Goal: Task Accomplishment & Management: Manage account settings

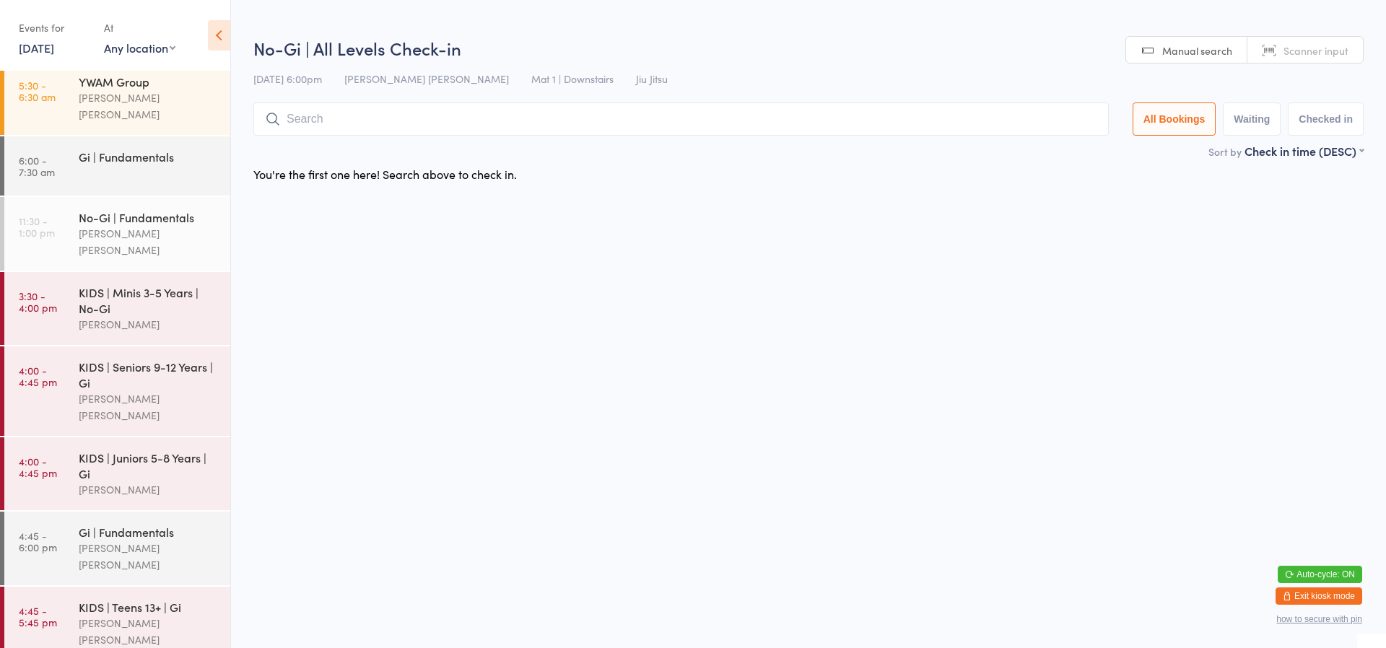
click at [357, 120] on input "search" at bounding box center [680, 119] width 855 height 33
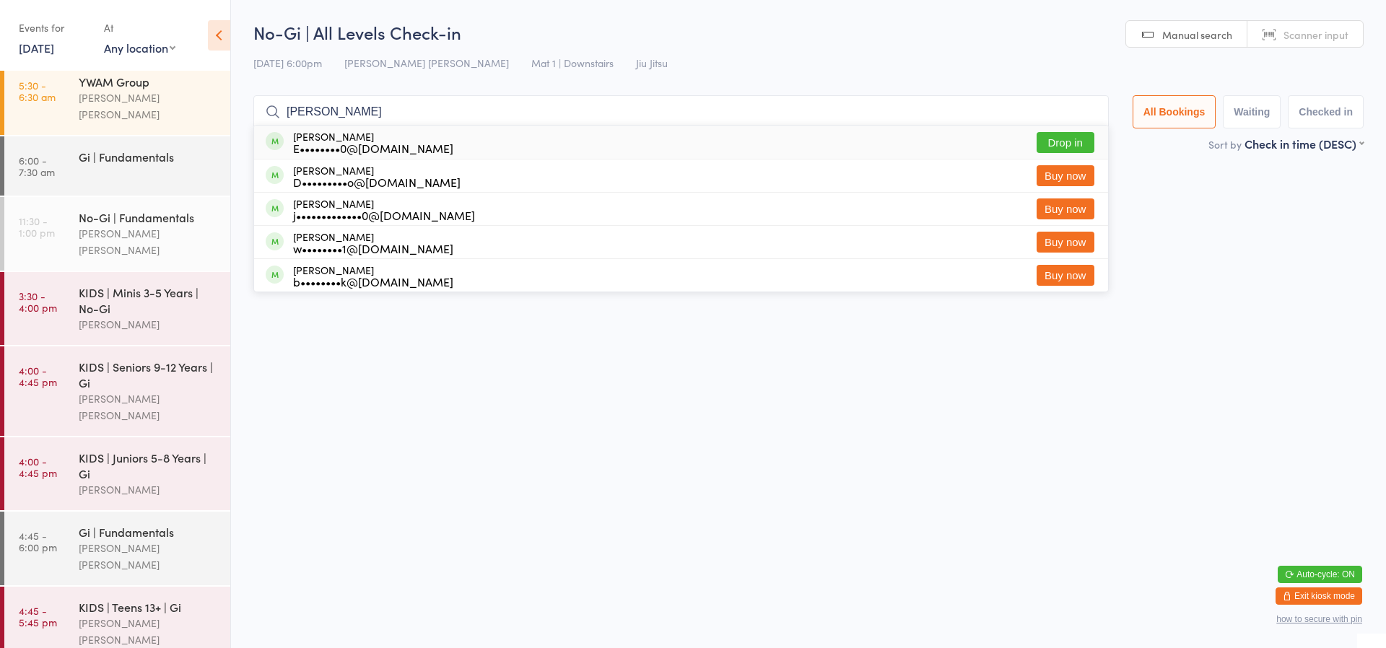
scroll to position [0, 1]
type input "[PERSON_NAME]"
click at [1068, 144] on button "Drop in" at bounding box center [1066, 142] width 58 height 21
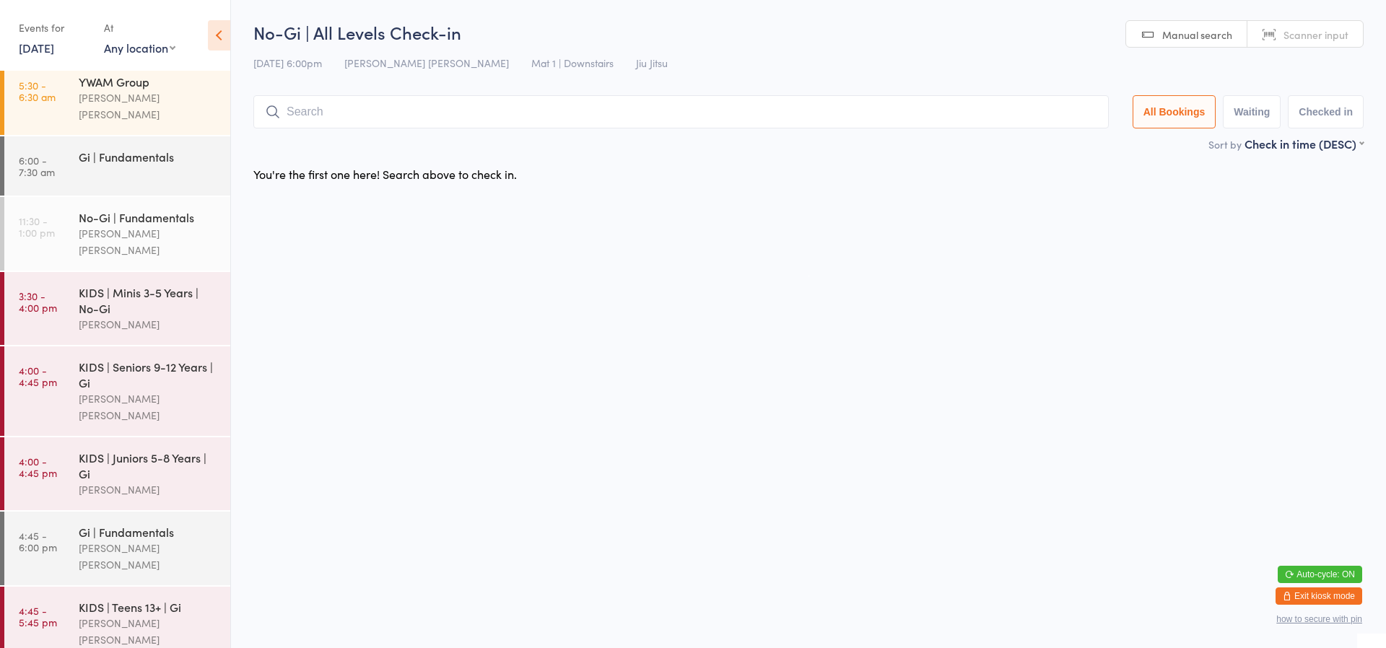
scroll to position [0, 0]
click at [394, 112] on input "search" at bounding box center [680, 111] width 855 height 33
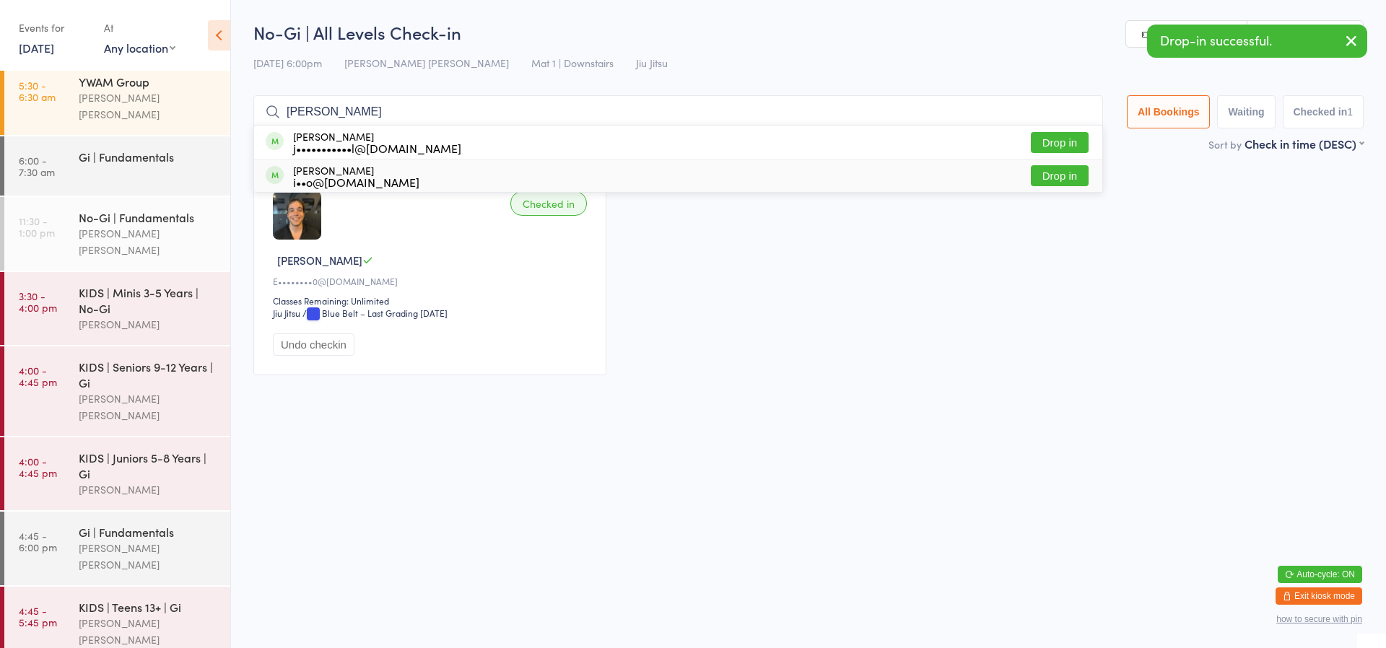
type input "[PERSON_NAME]"
click at [1058, 180] on button "Drop in" at bounding box center [1060, 175] width 58 height 21
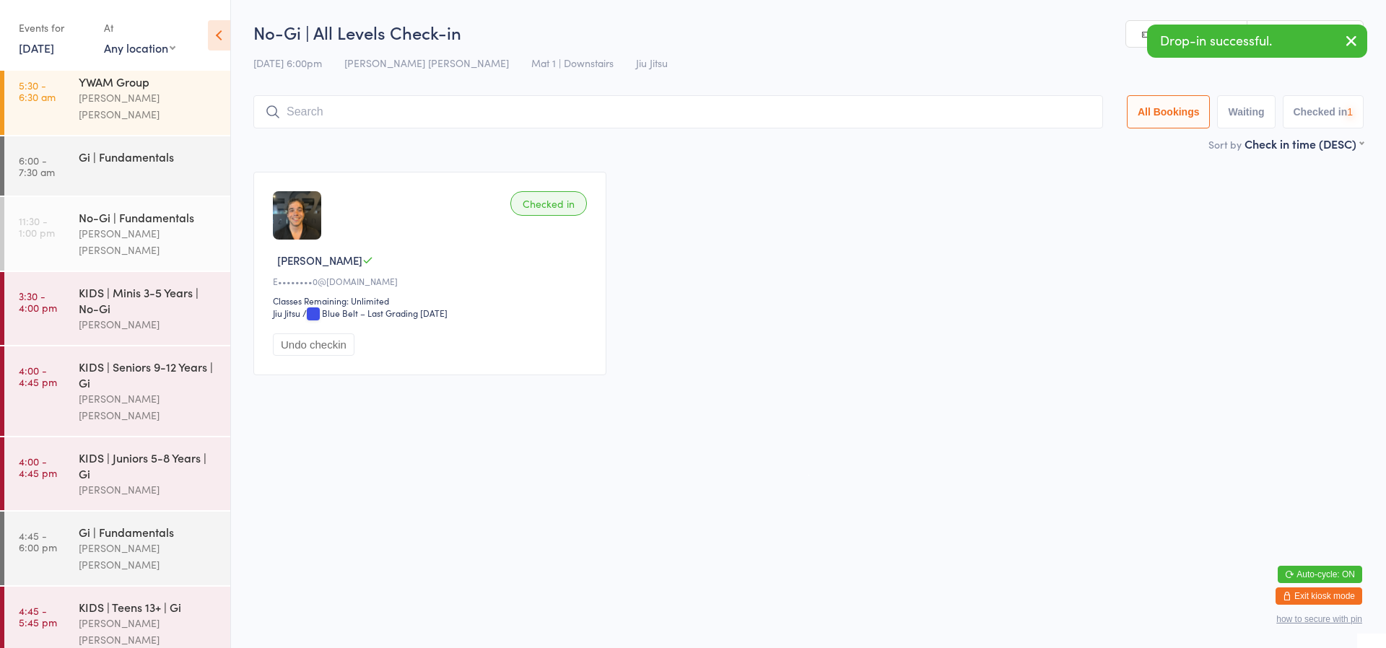
click at [557, 113] on input "search" at bounding box center [678, 111] width 850 height 33
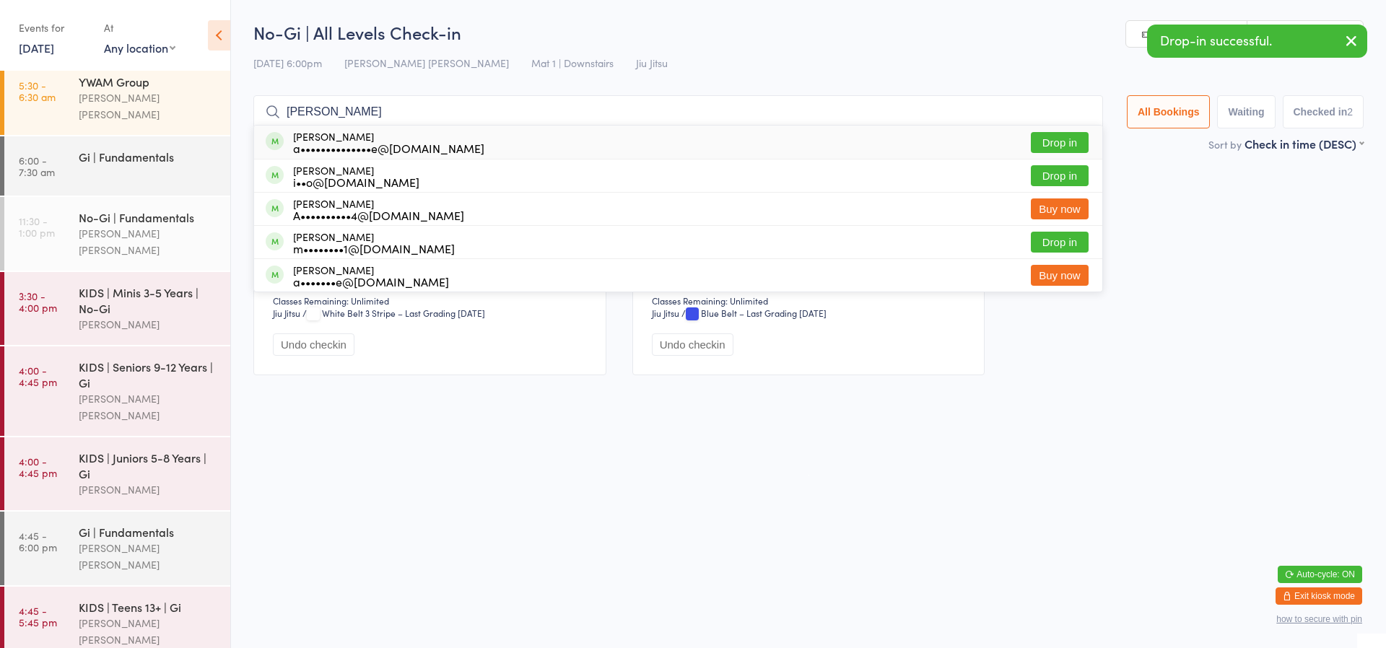
type input "[PERSON_NAME]"
drag, startPoint x: 557, startPoint y: 113, endPoint x: 1063, endPoint y: 143, distance: 506.9
click at [1063, 143] on button "Drop in" at bounding box center [1060, 142] width 58 height 21
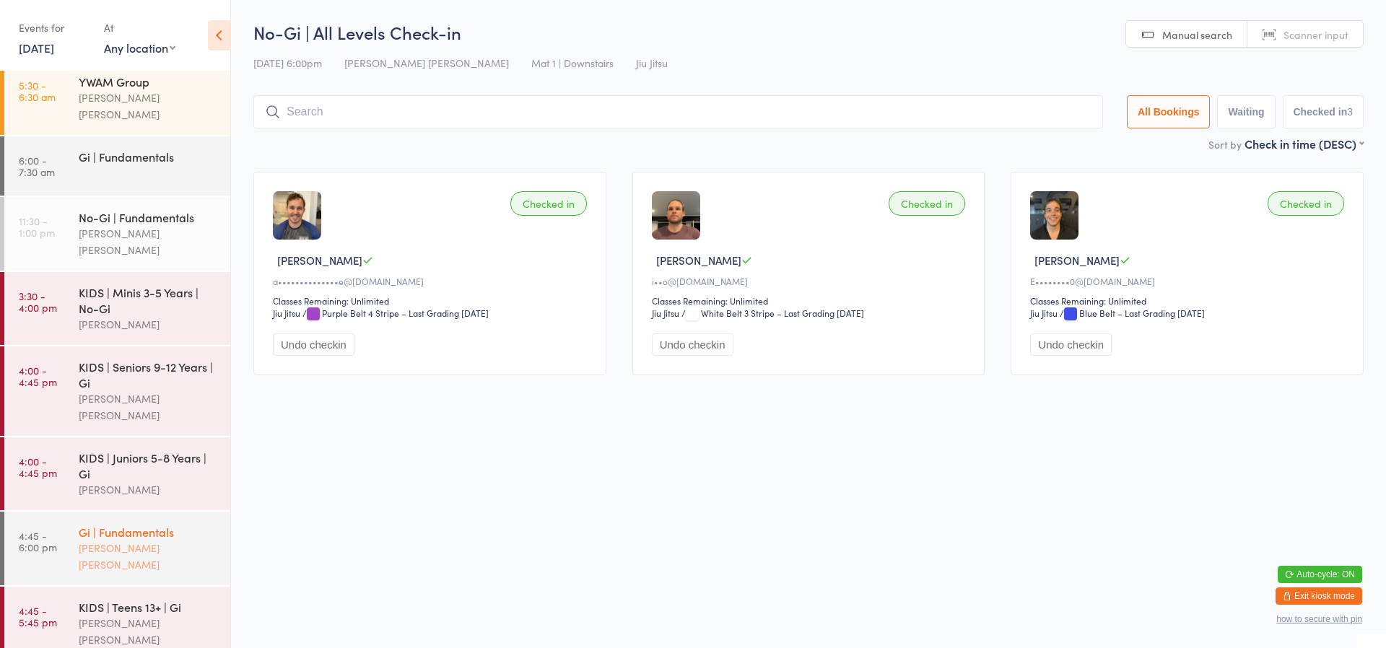
click at [172, 524] on div "Gi | Fundamentals" at bounding box center [148, 532] width 139 height 16
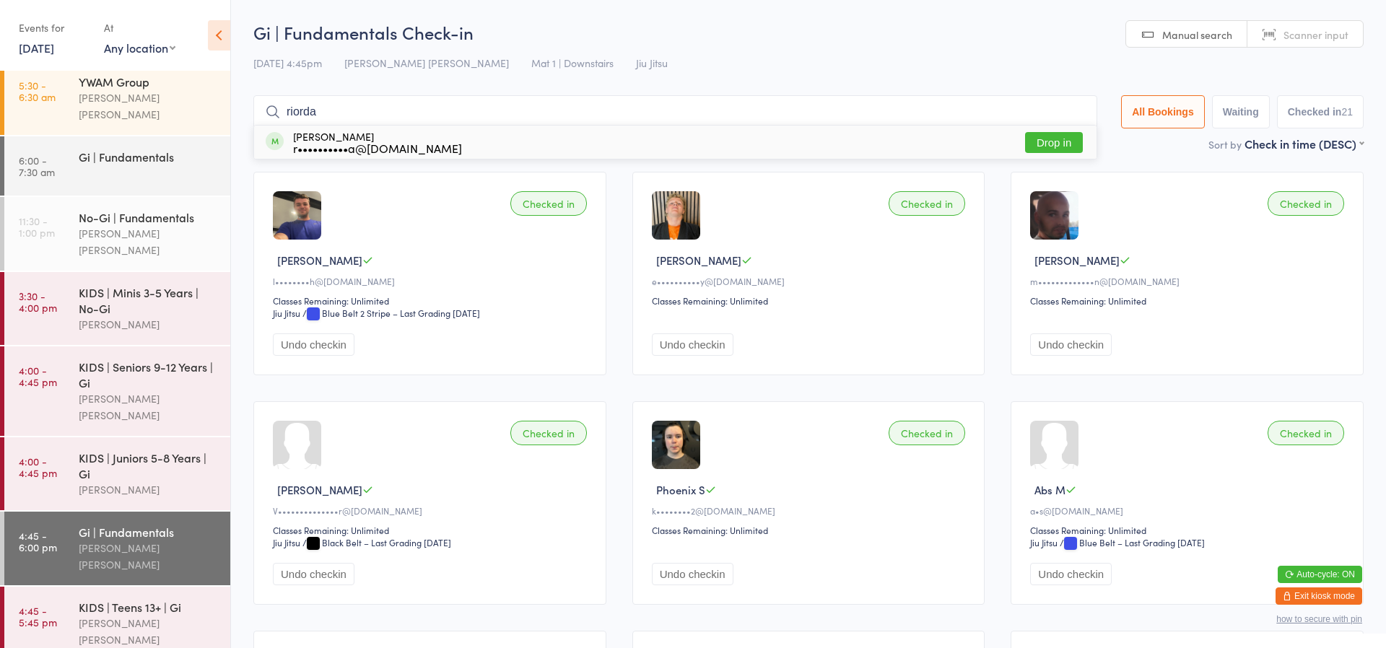
type input "riorda"
click at [1065, 144] on button "Drop in" at bounding box center [1054, 142] width 58 height 21
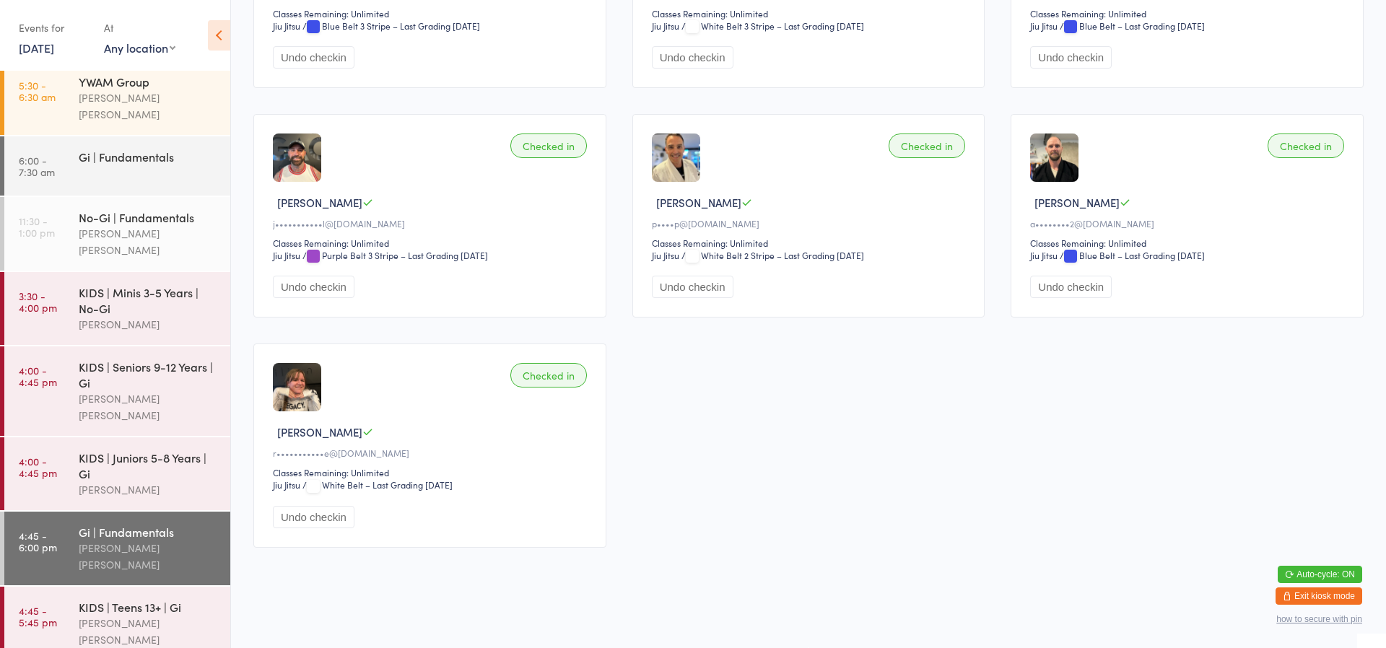
scroll to position [1442, 0]
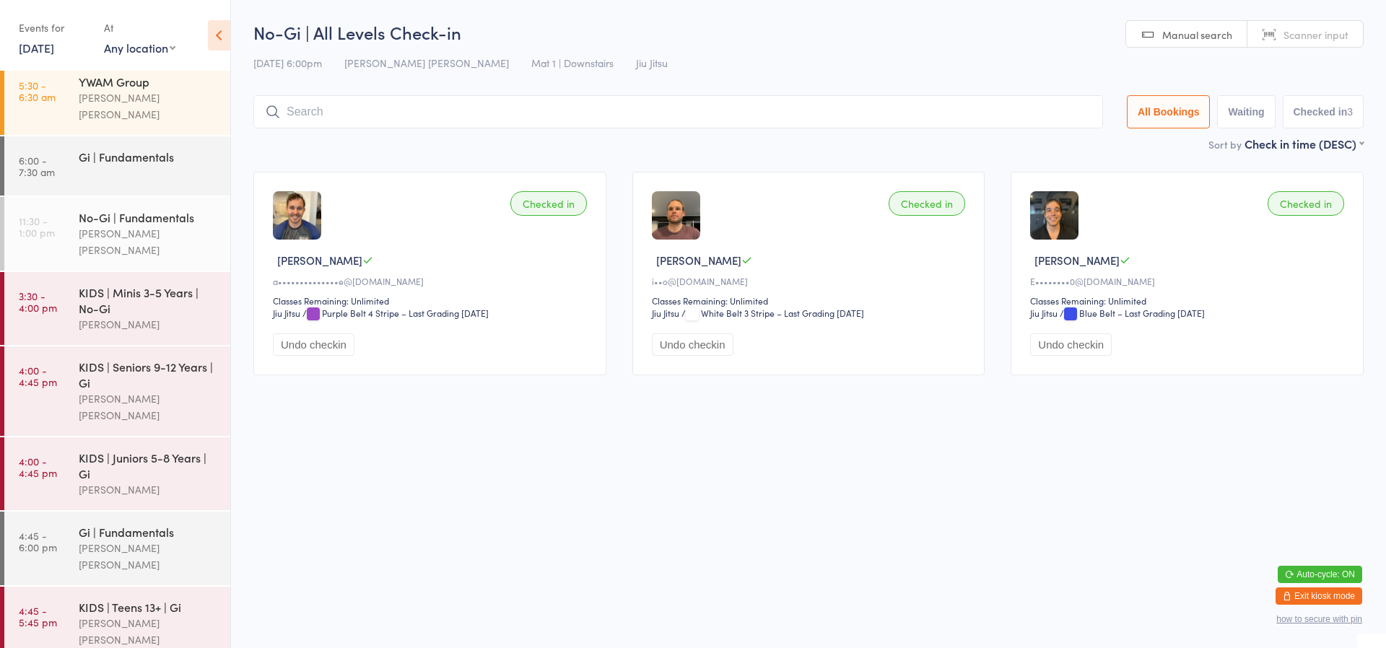
click at [1331, 590] on button "Exit kiosk mode" at bounding box center [1319, 596] width 87 height 17
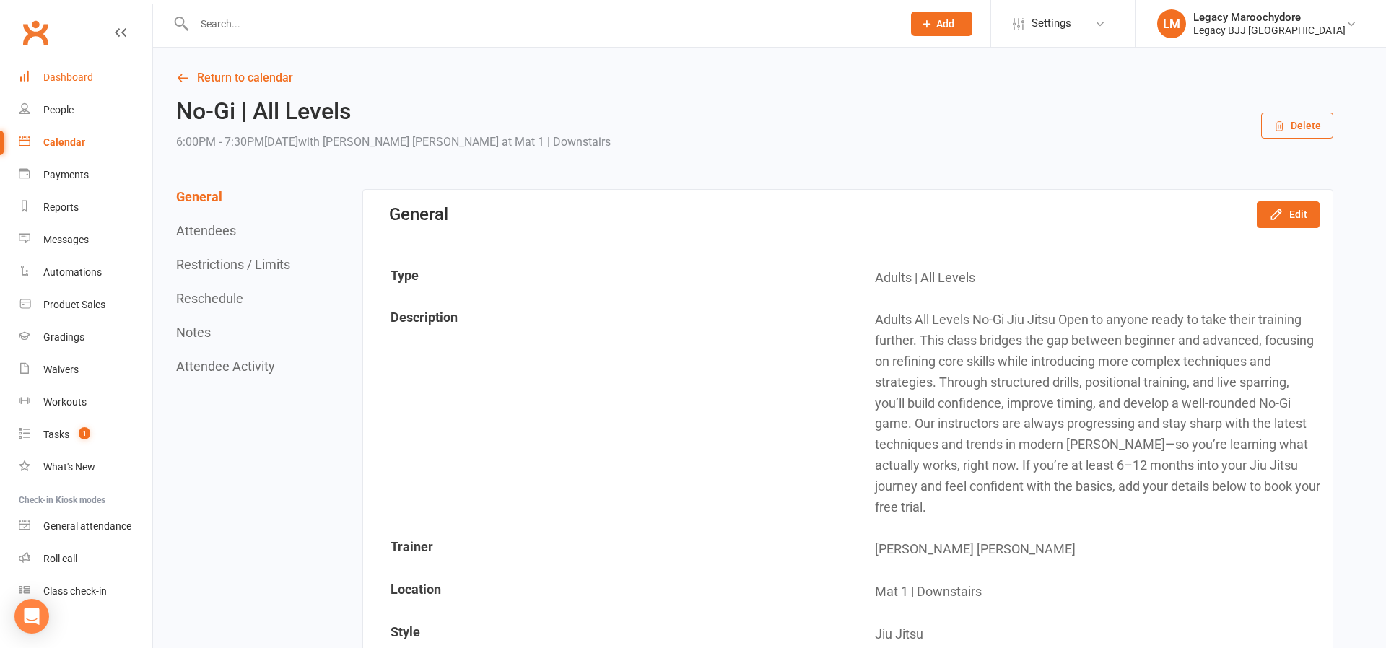
click at [58, 76] on div "Dashboard" at bounding box center [68, 77] width 50 height 12
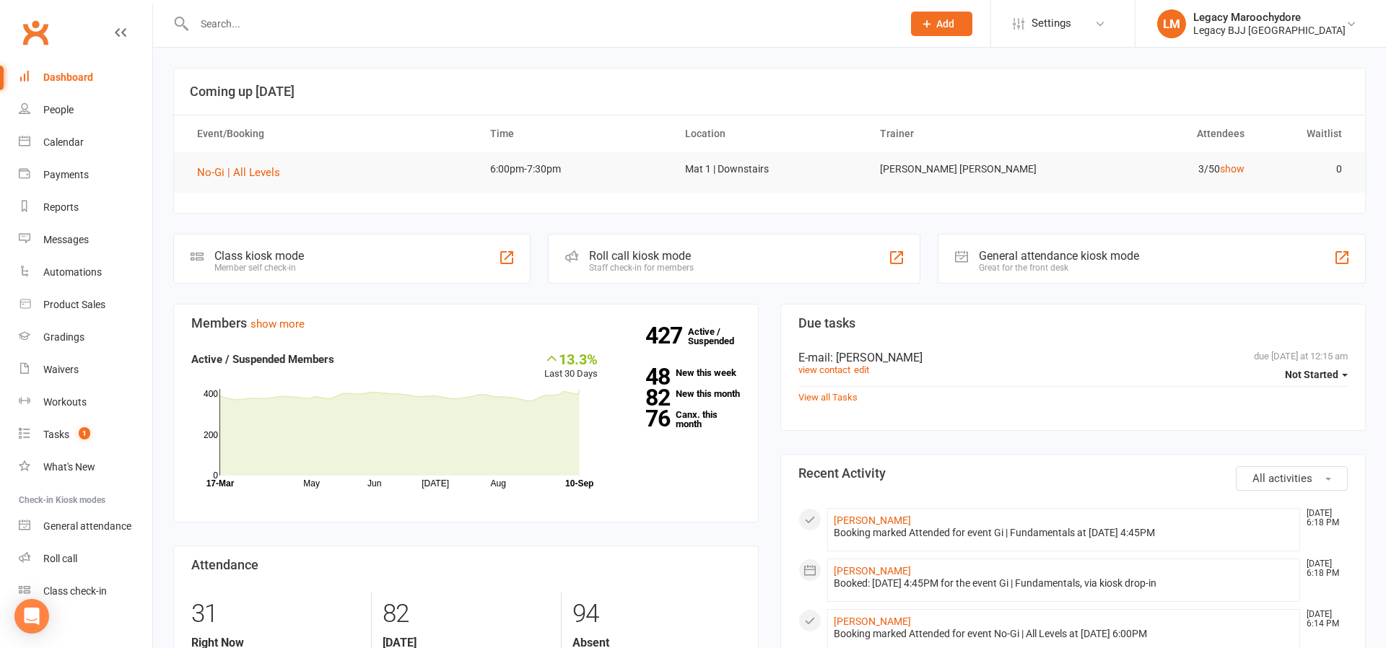
click at [284, 38] on div at bounding box center [532, 23] width 719 height 47
click at [285, 32] on input "text" at bounding box center [541, 24] width 702 height 20
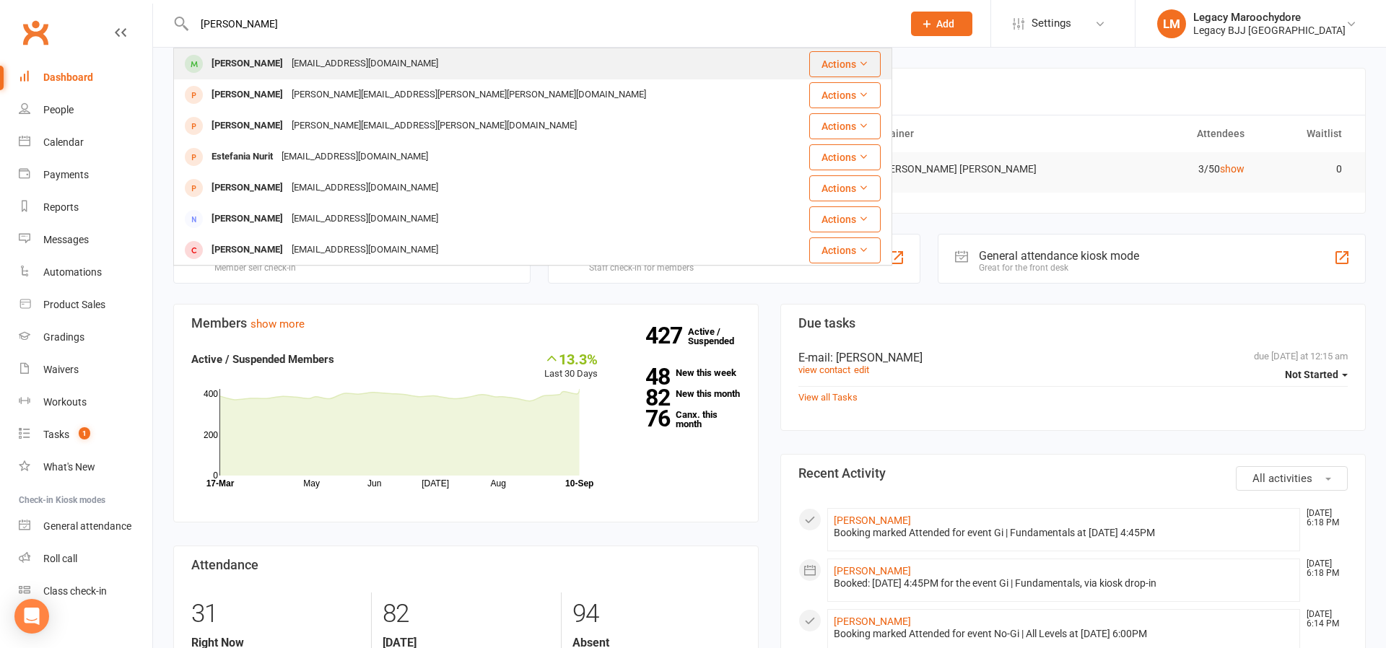
type input "franco"
click at [248, 56] on div "Franco Campanini" at bounding box center [247, 63] width 80 height 21
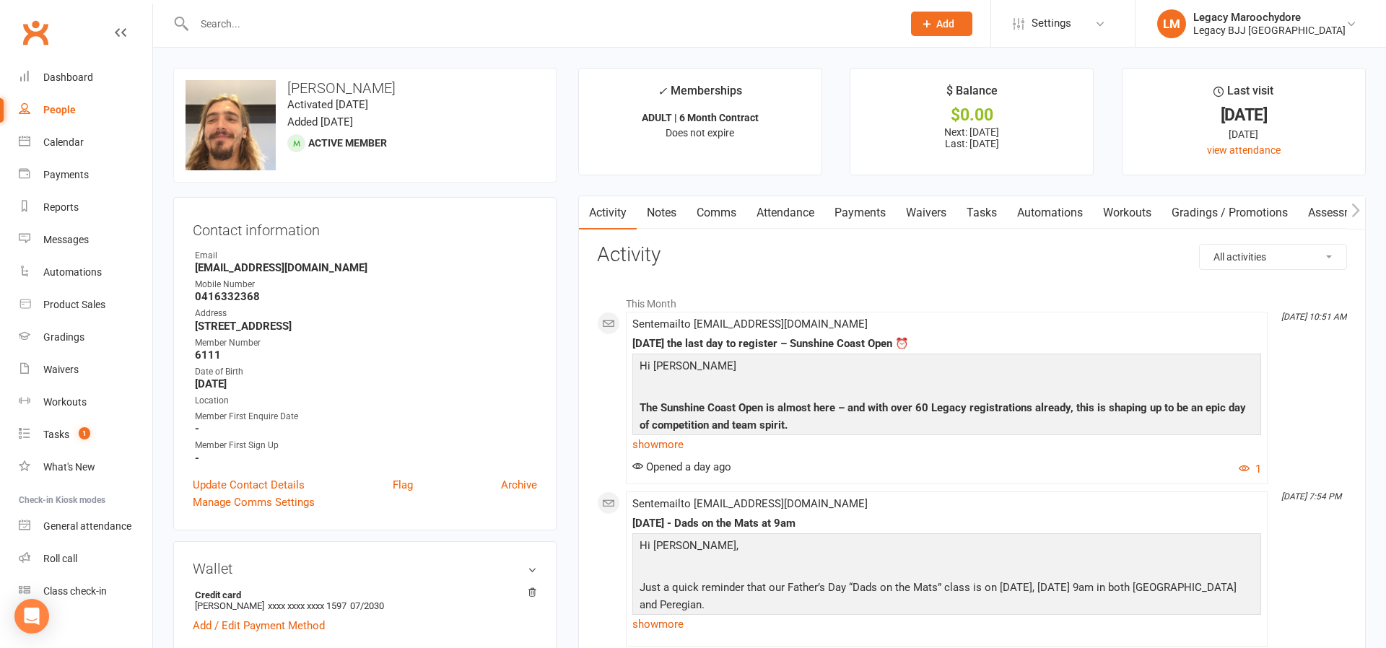
click at [866, 211] on link "Payments" at bounding box center [859, 212] width 71 height 33
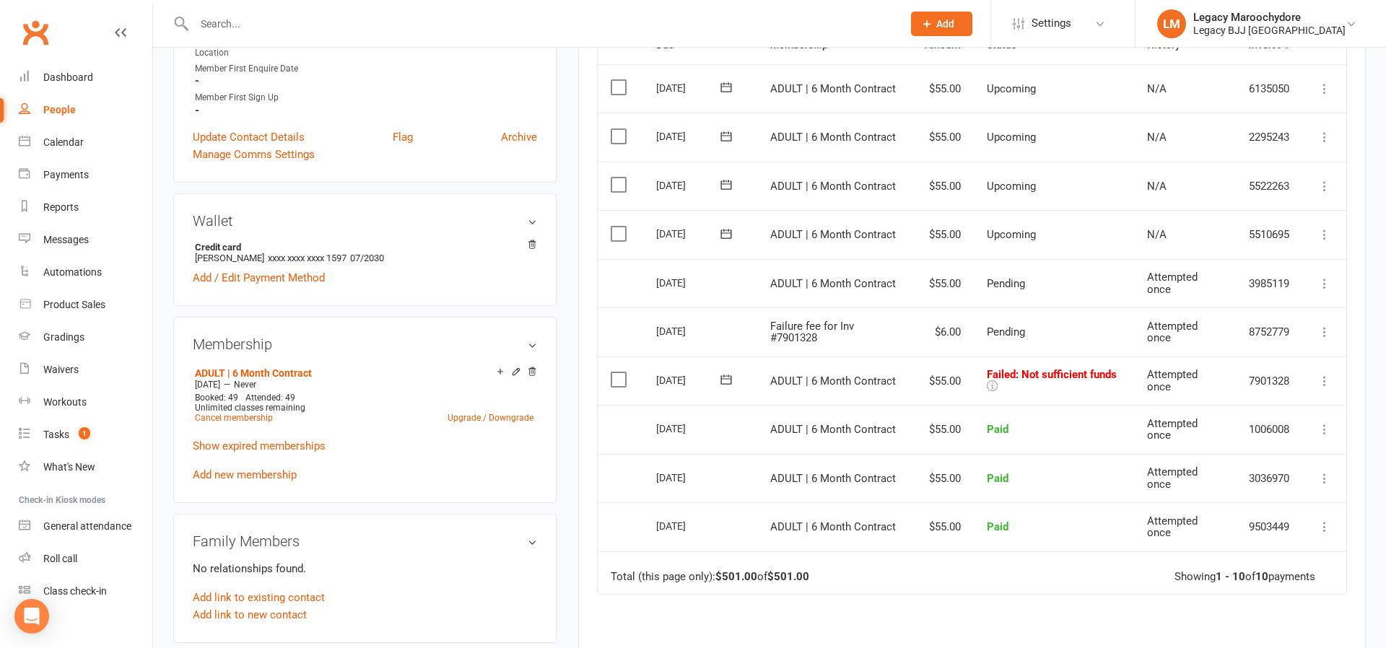
scroll to position [348, 1]
click at [1322, 374] on icon at bounding box center [1324, 381] width 14 height 14
click at [1256, 510] on link "Retry now" at bounding box center [1261, 524] width 143 height 29
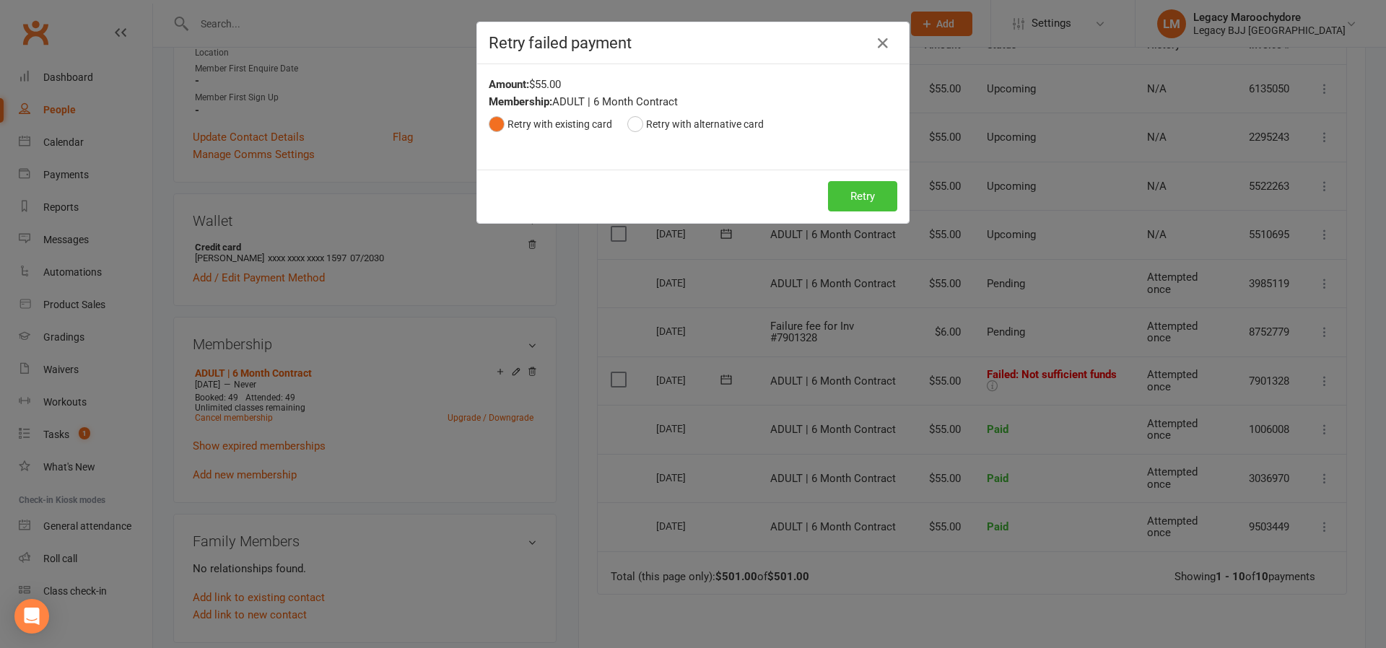
click at [865, 196] on button "Retry" at bounding box center [862, 196] width 69 height 30
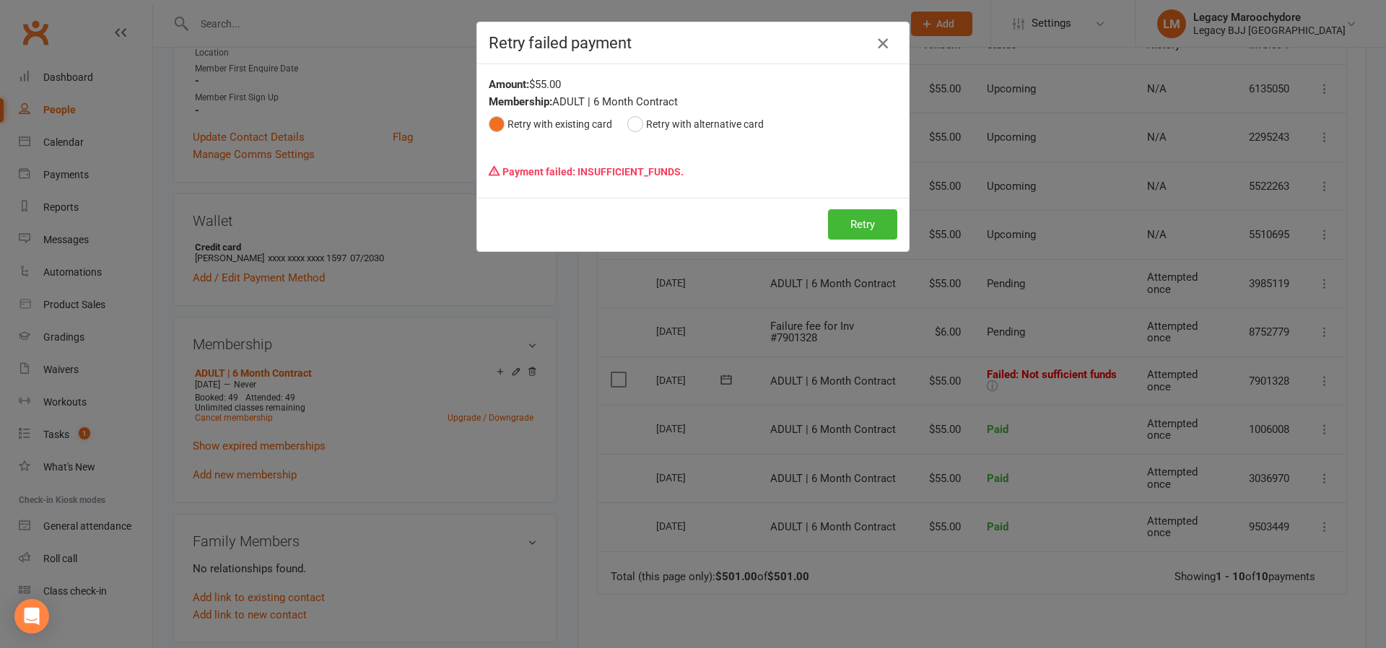
click at [877, 38] on icon "button" at bounding box center [882, 43] width 17 height 17
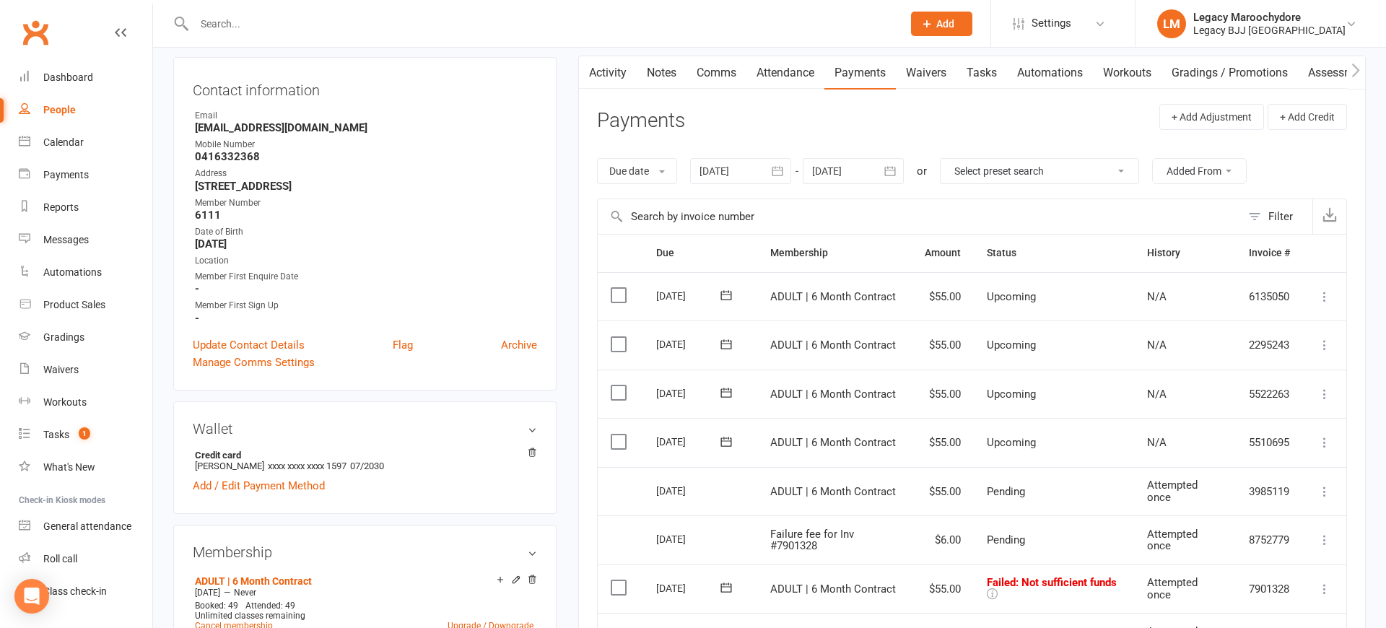
scroll to position [173, 0]
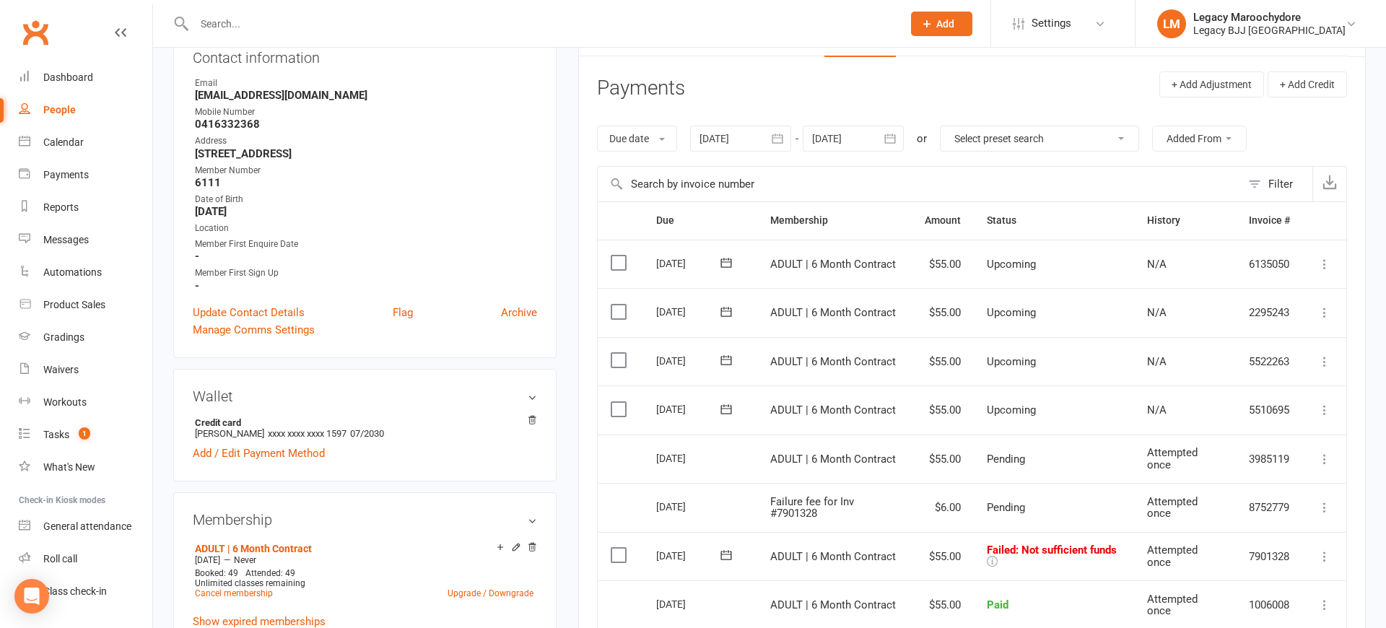
click at [1324, 549] on icon at bounding box center [1324, 556] width 14 height 14
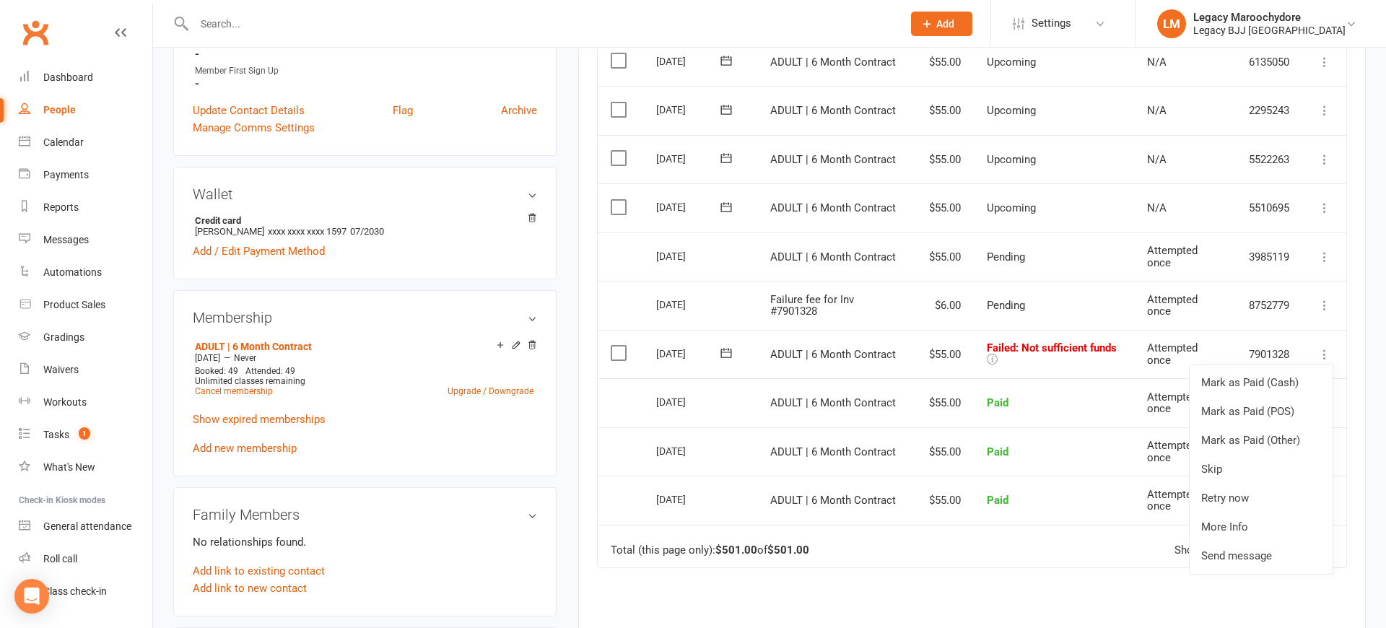
scroll to position [383, 0]
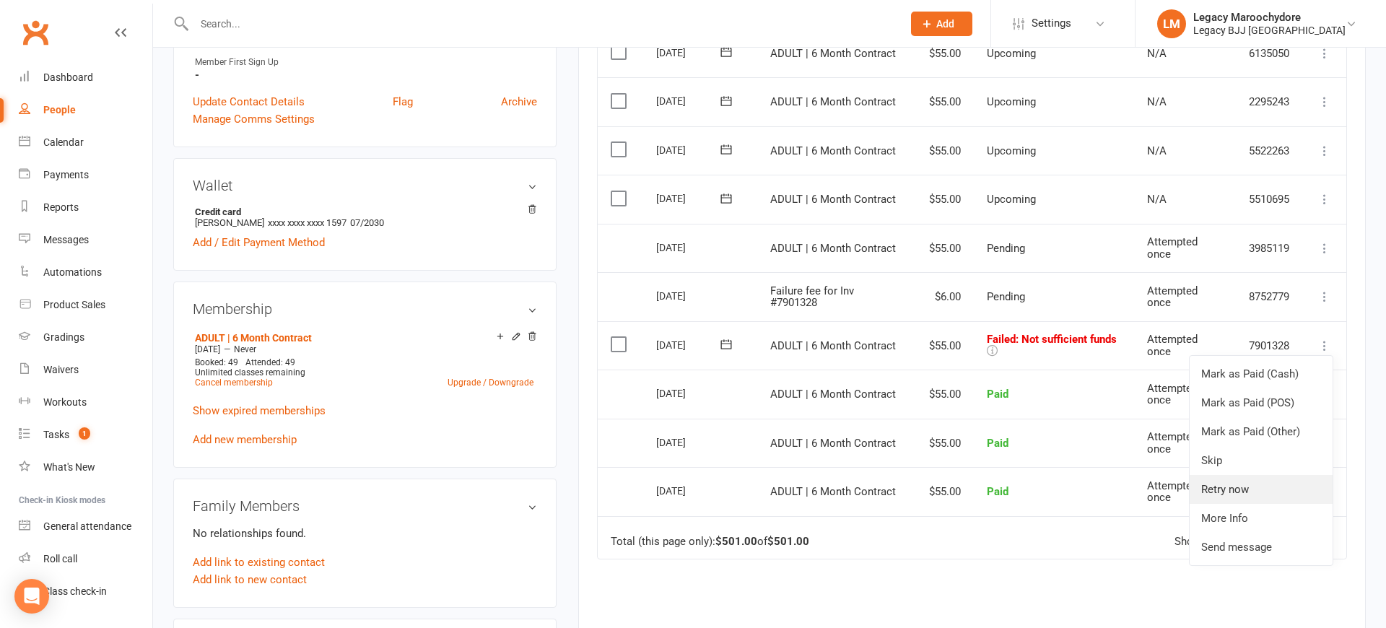
click at [1241, 475] on link "Retry now" at bounding box center [1261, 489] width 143 height 29
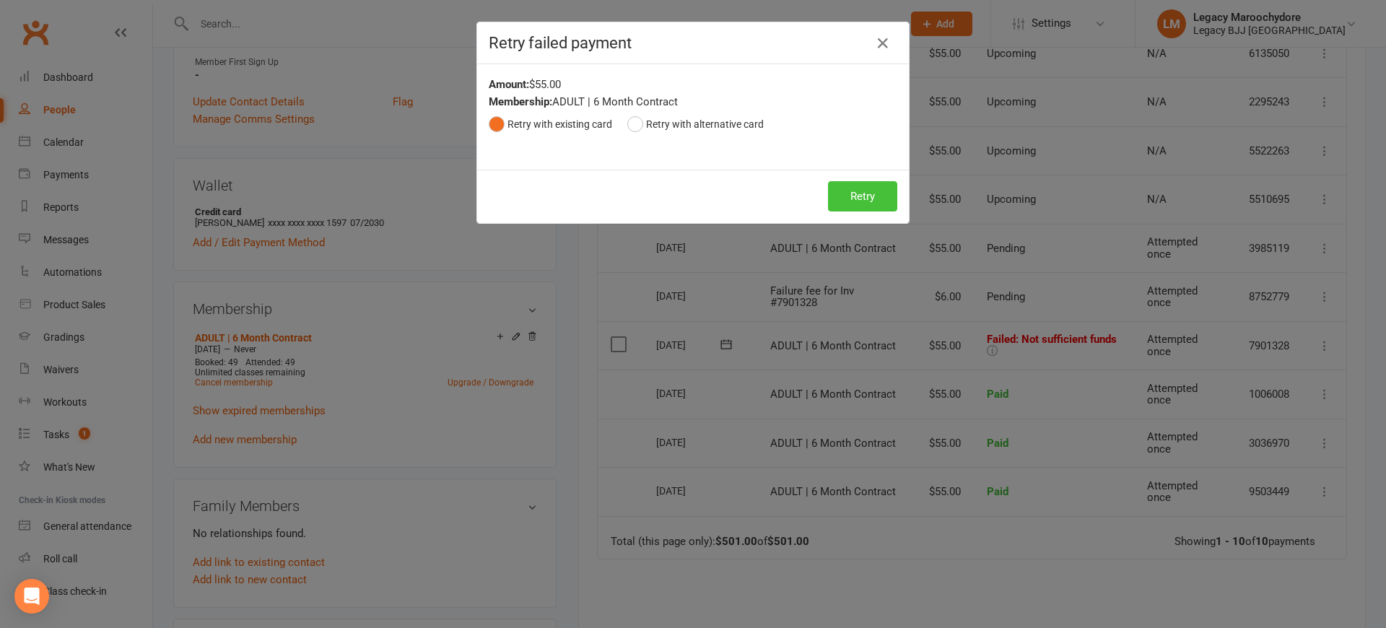
click at [842, 194] on button "Retry" at bounding box center [862, 196] width 69 height 30
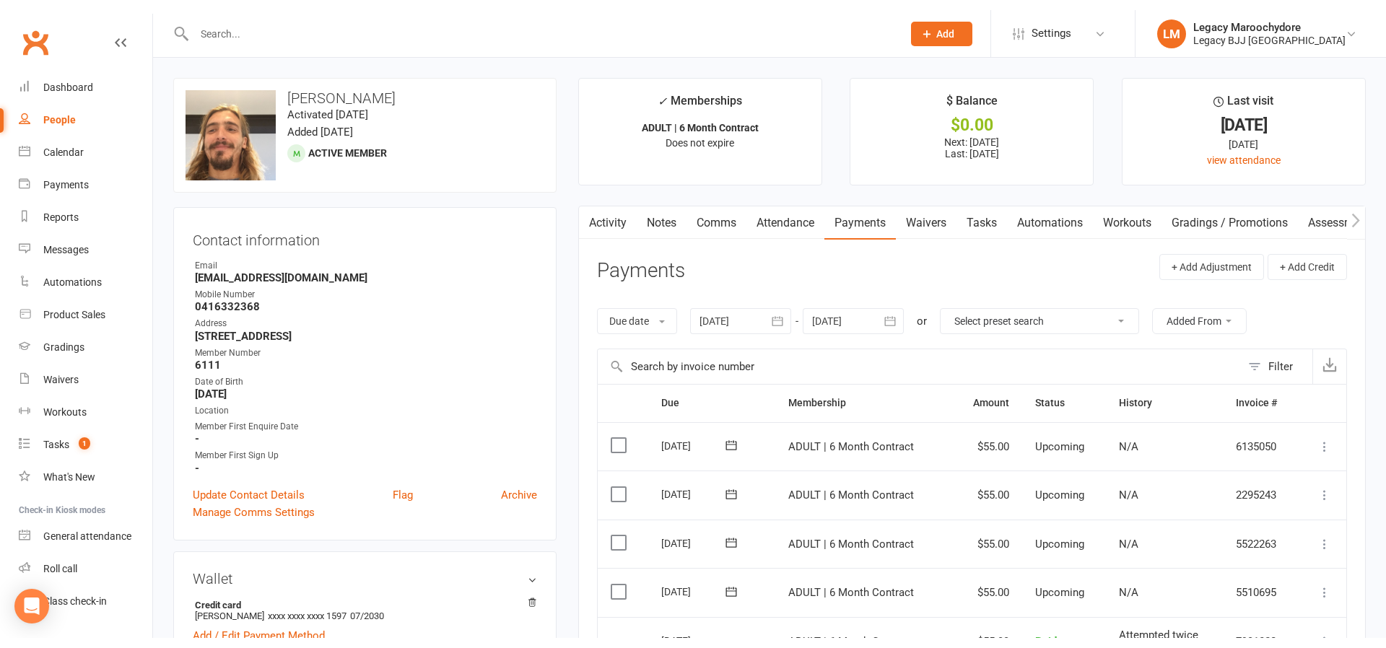
scroll to position [0, 0]
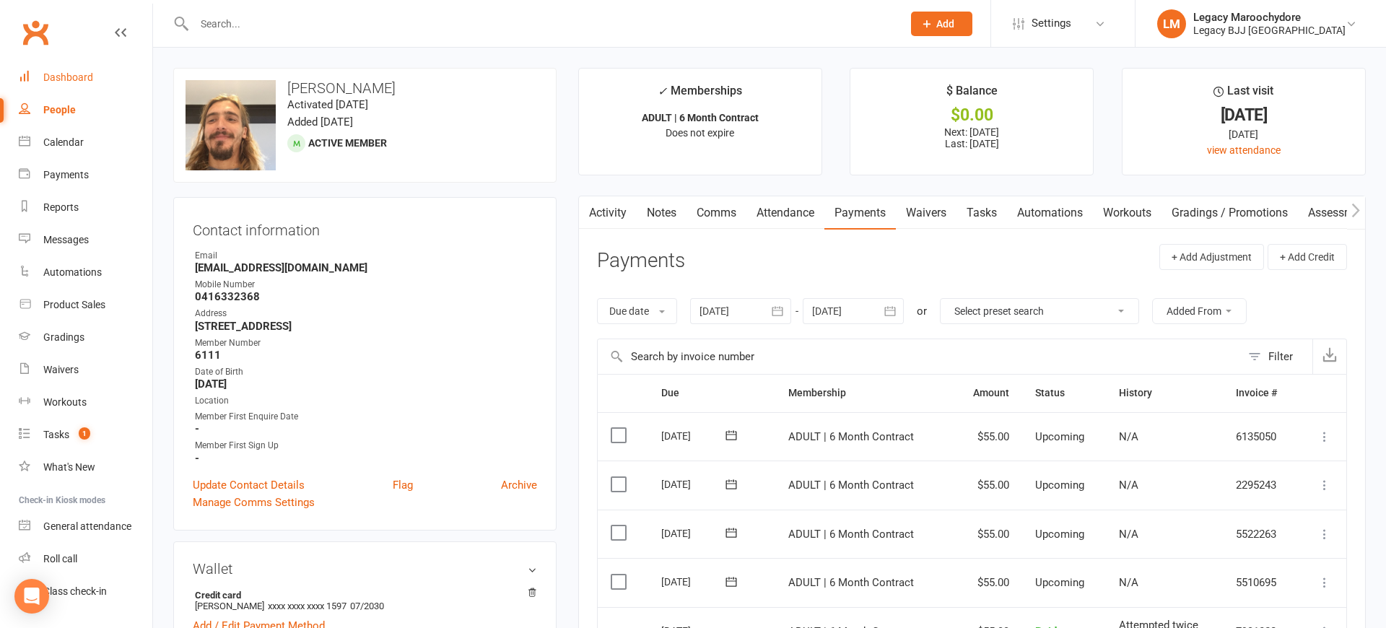
click at [80, 72] on div "Dashboard" at bounding box center [68, 77] width 50 height 12
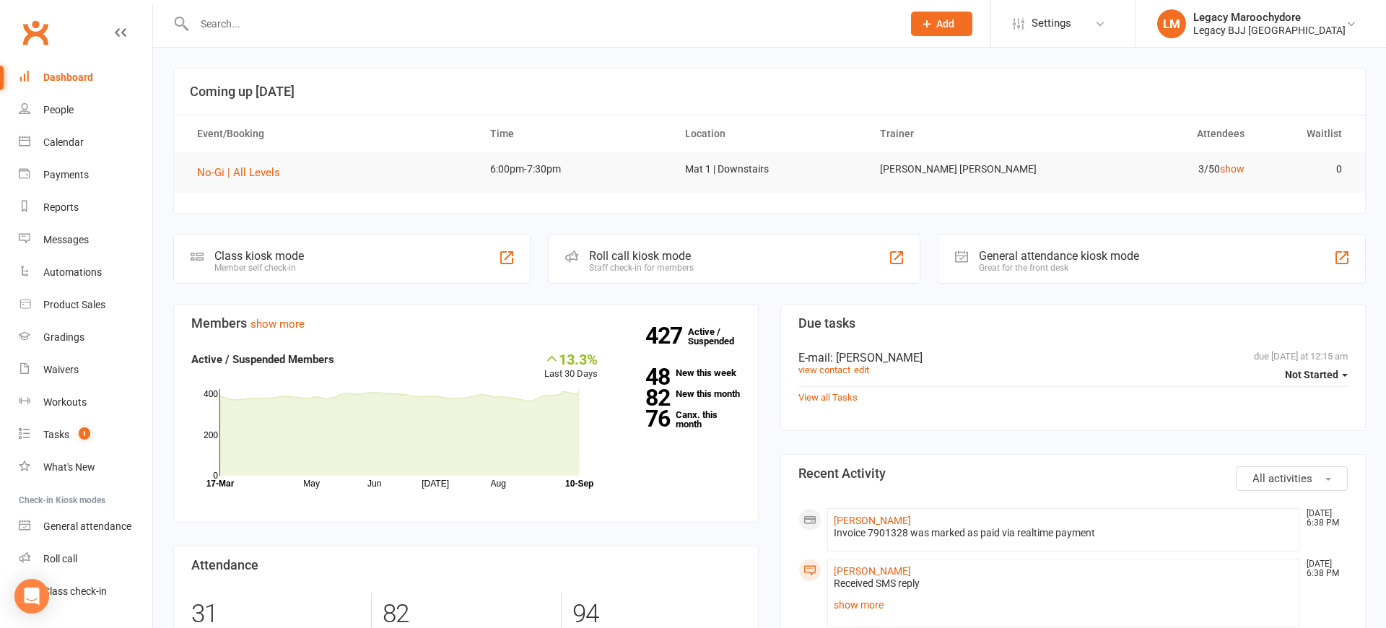
click at [65, 70] on link "Dashboard" at bounding box center [86, 77] width 134 height 32
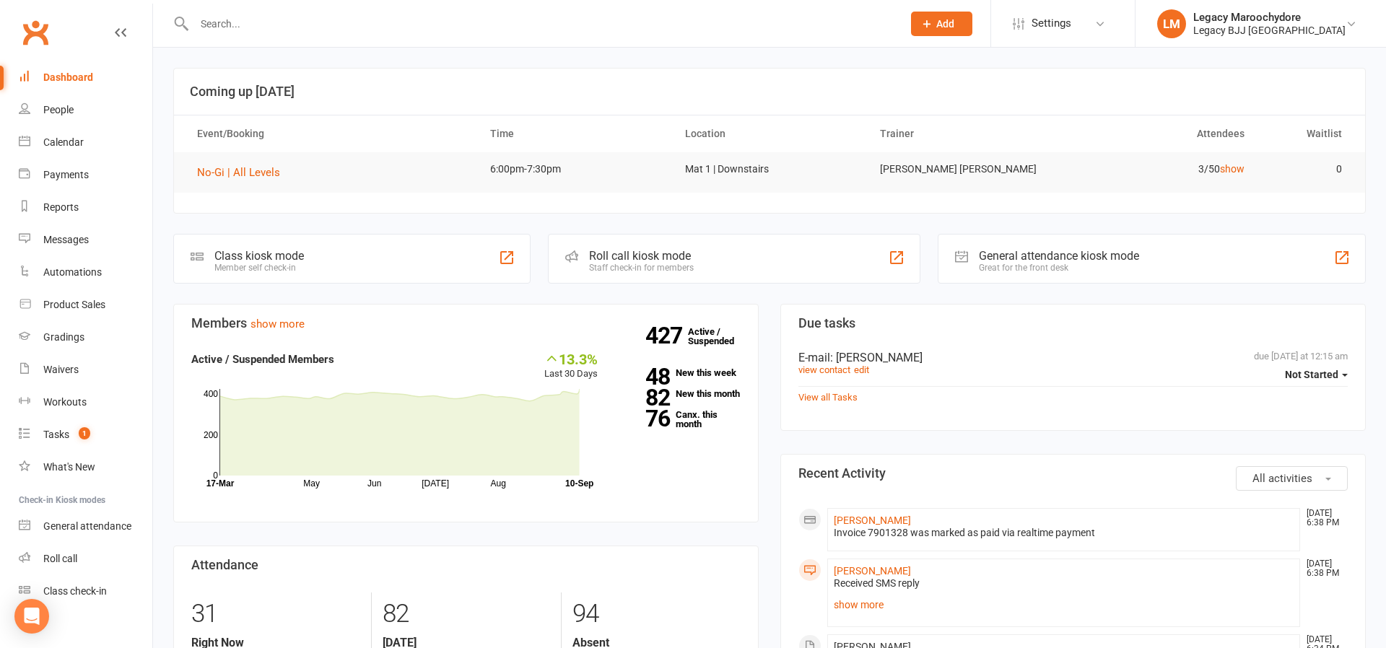
click at [73, 77] on div "Dashboard" at bounding box center [68, 77] width 50 height 12
click at [58, 73] on div "Dashboard" at bounding box center [68, 77] width 50 height 12
click at [409, 34] on div at bounding box center [532, 23] width 719 height 47
click at [391, 20] on input "text" at bounding box center [541, 24] width 702 height 20
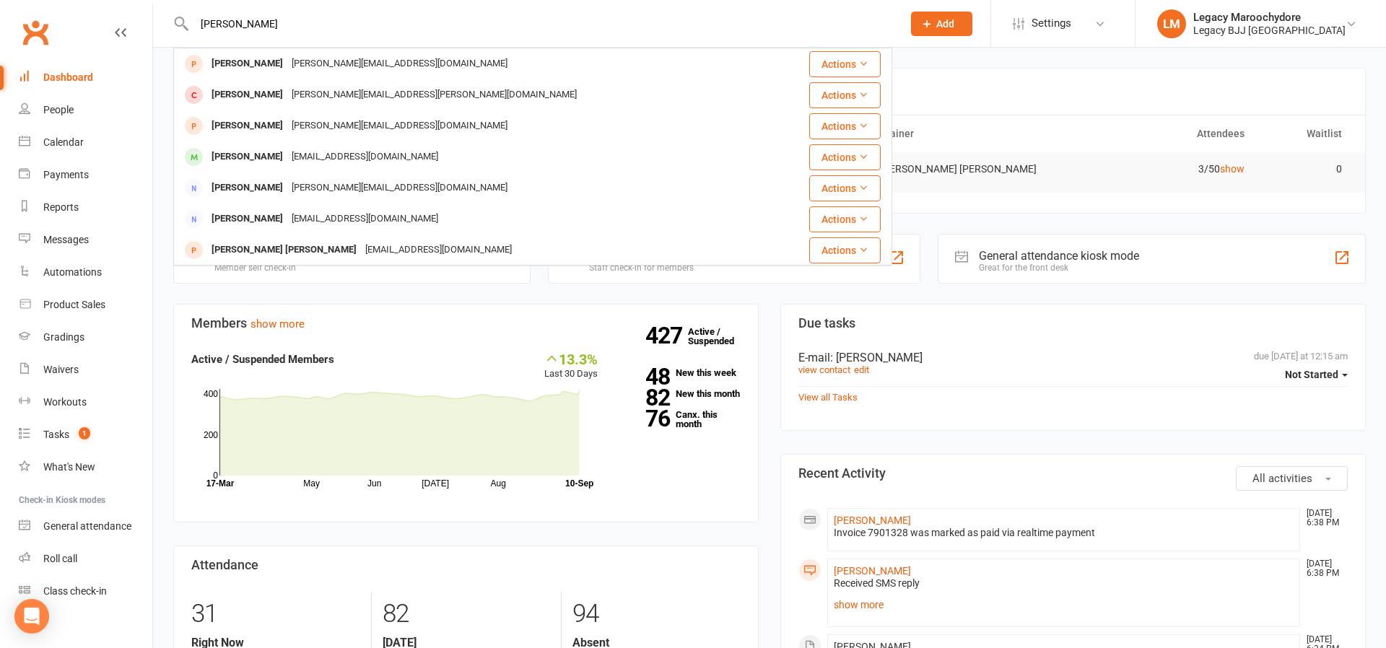
type input "Sarah"
drag, startPoint x: 230, startPoint y: 48, endPoint x: 240, endPoint y: 159, distance: 111.6
click at [240, 159] on div "Sarah Drovandi" at bounding box center [247, 157] width 80 height 21
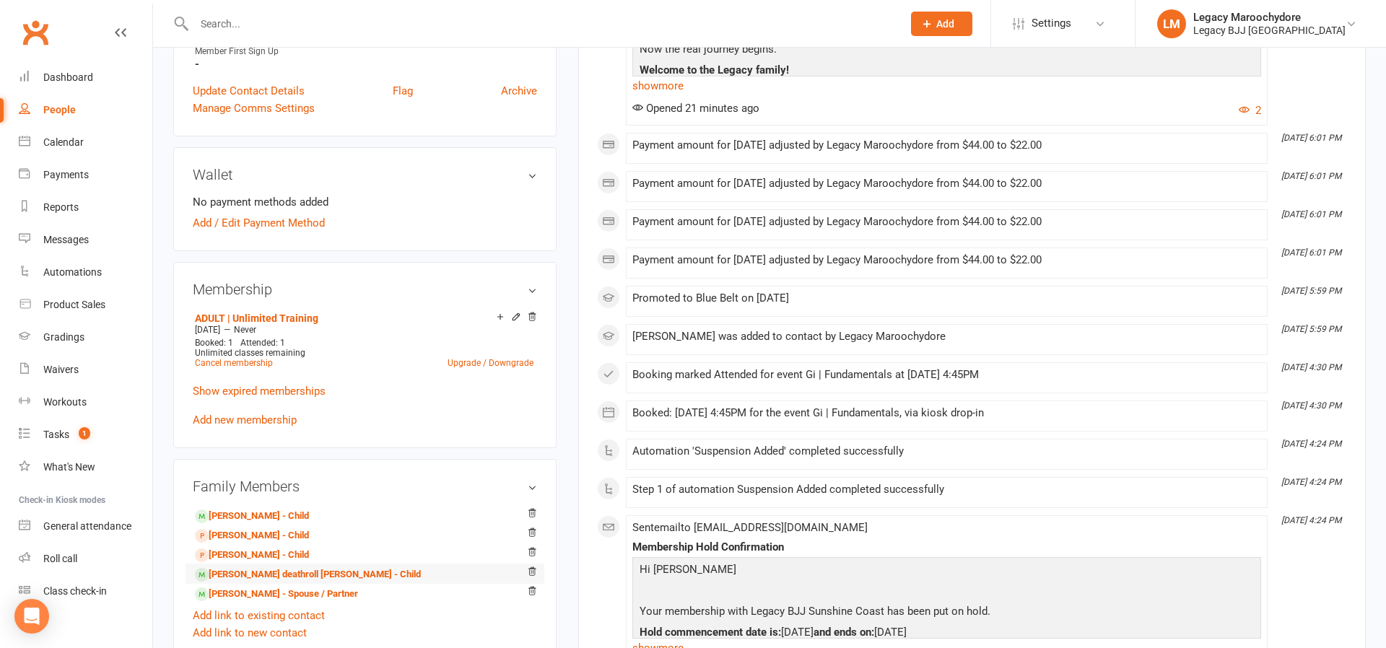
scroll to position [462, 0]
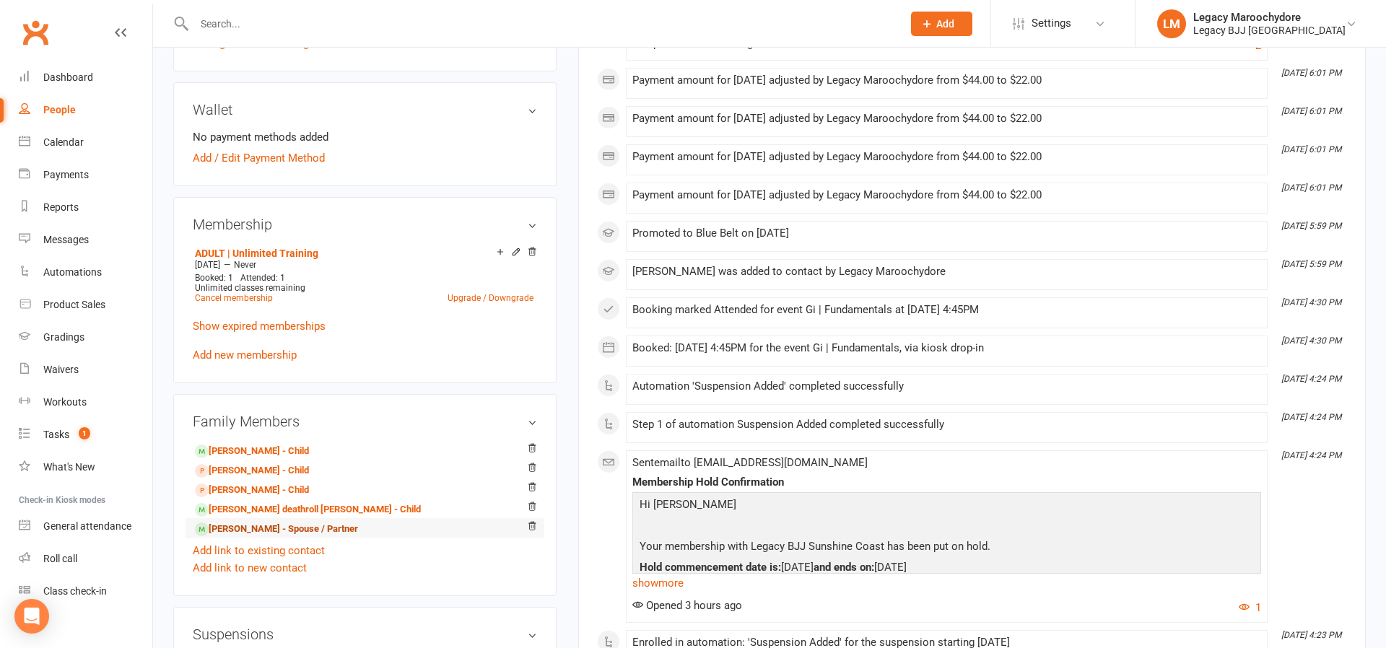
click at [226, 526] on link "Frank Sandberg - Spouse / Partner" at bounding box center [276, 529] width 163 height 15
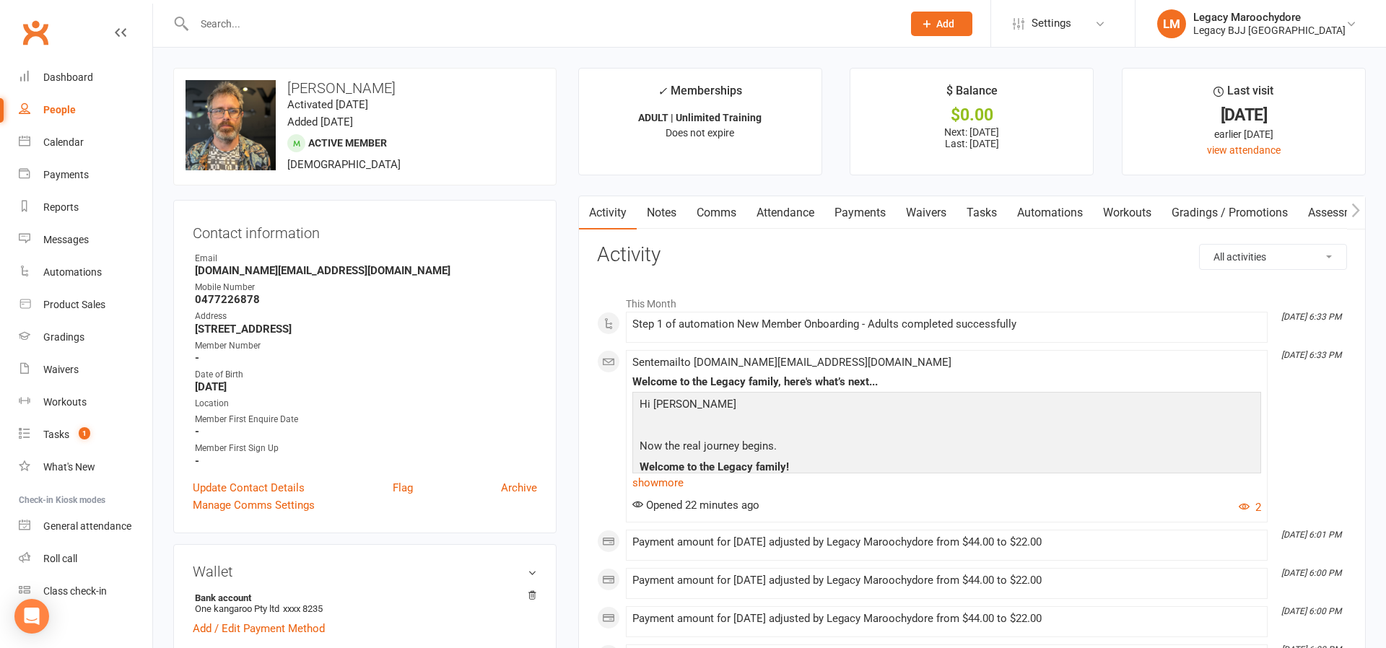
click at [707, 212] on link "Comms" at bounding box center [716, 212] width 60 height 33
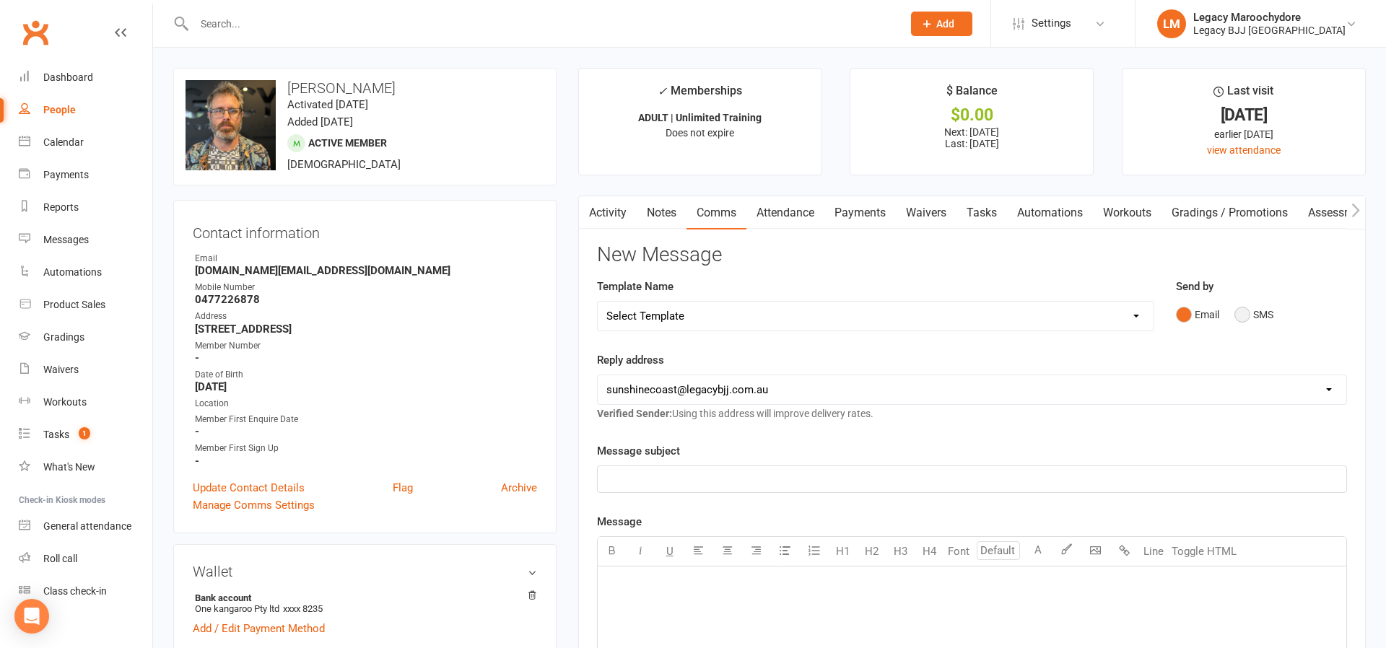
click at [1243, 315] on button "SMS" at bounding box center [1253, 314] width 39 height 27
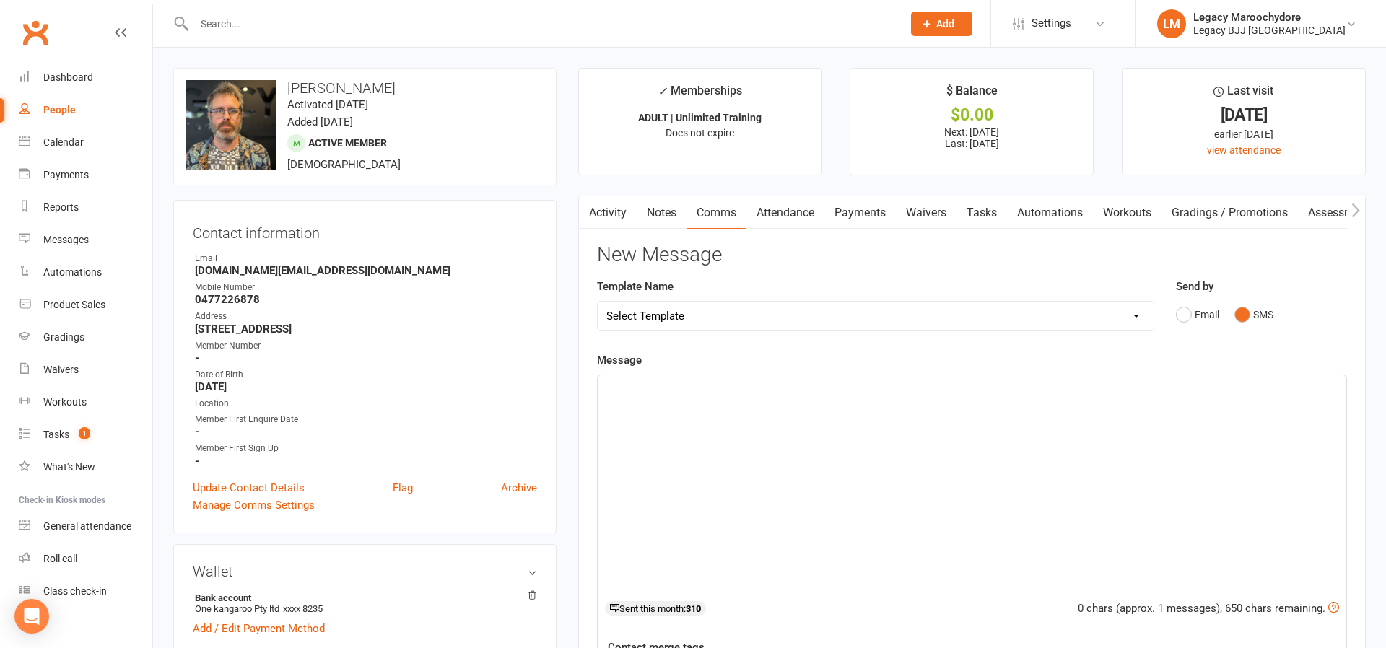
click at [764, 486] on div "﻿" at bounding box center [972, 483] width 749 height 217
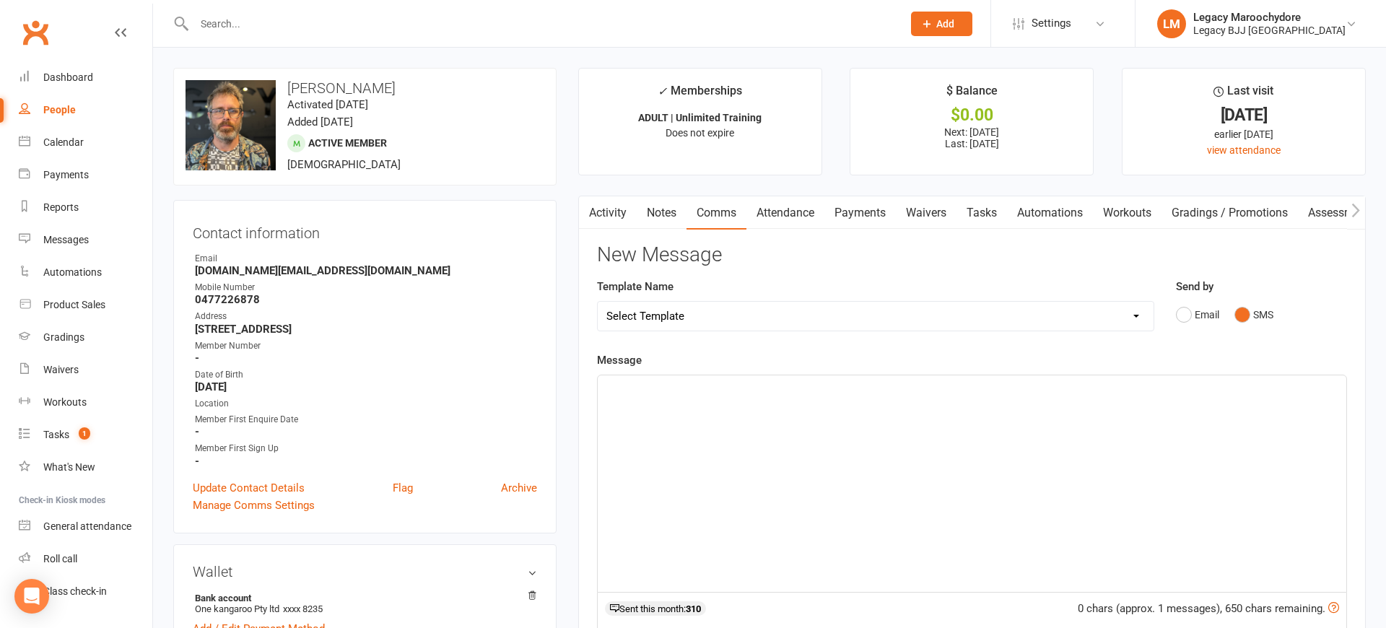
click at [759, 434] on div "﻿" at bounding box center [972, 483] width 749 height 217
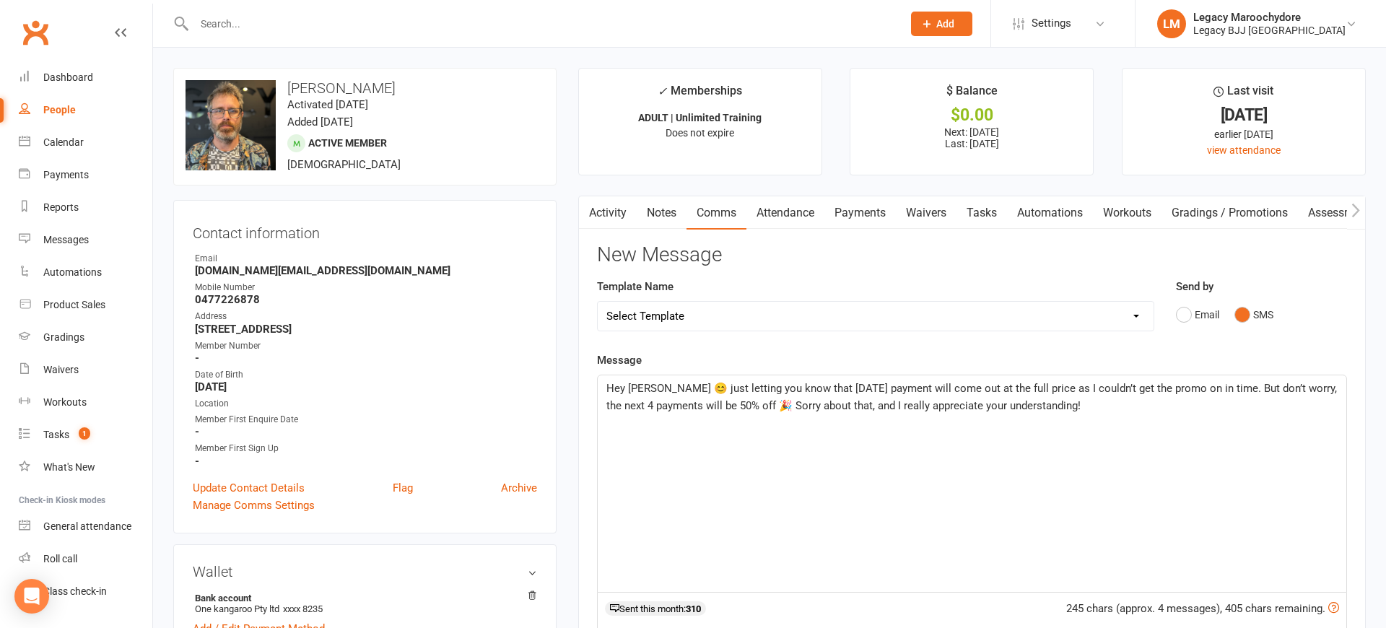
click at [672, 383] on span "Hey Frank 😊 just letting you know that today’s payment will come out at the ful…" at bounding box center [972, 397] width 733 height 30
click at [1130, 409] on p "Hey Frank, just letting you know that today’s payment will come out at the full…" at bounding box center [971, 397] width 731 height 35
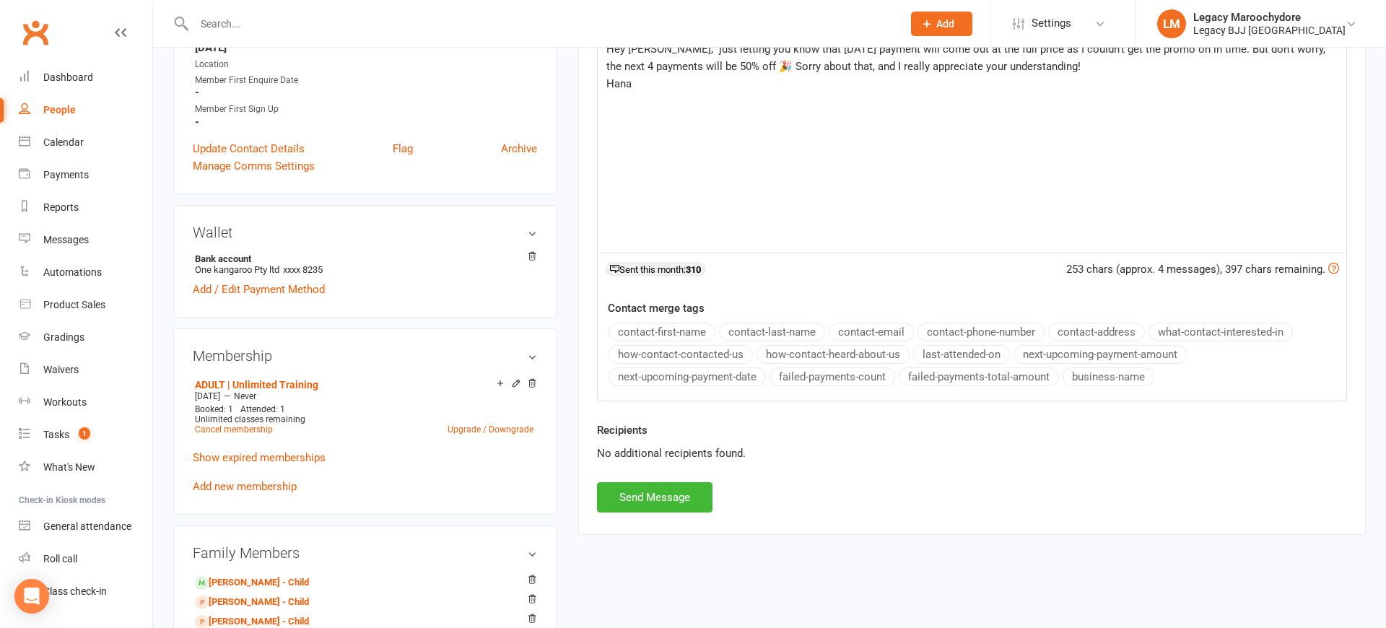
scroll to position [349, 0]
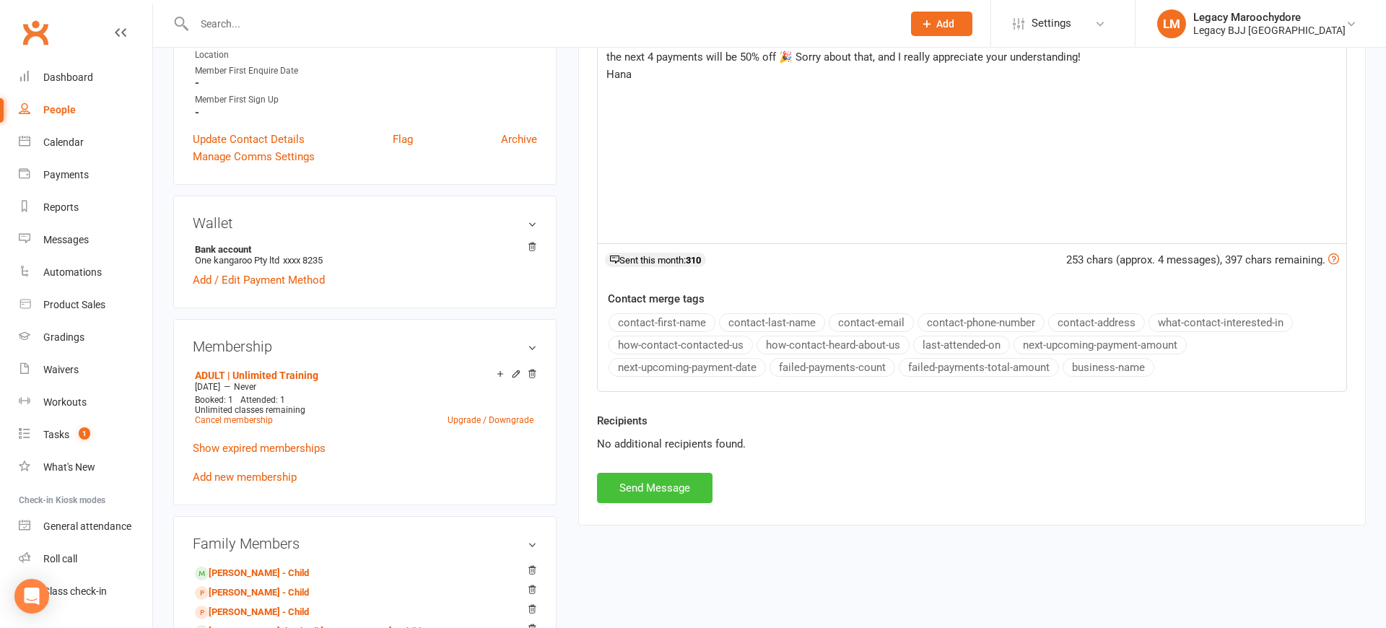
click at [652, 482] on button "Send Message" at bounding box center [654, 488] width 115 height 30
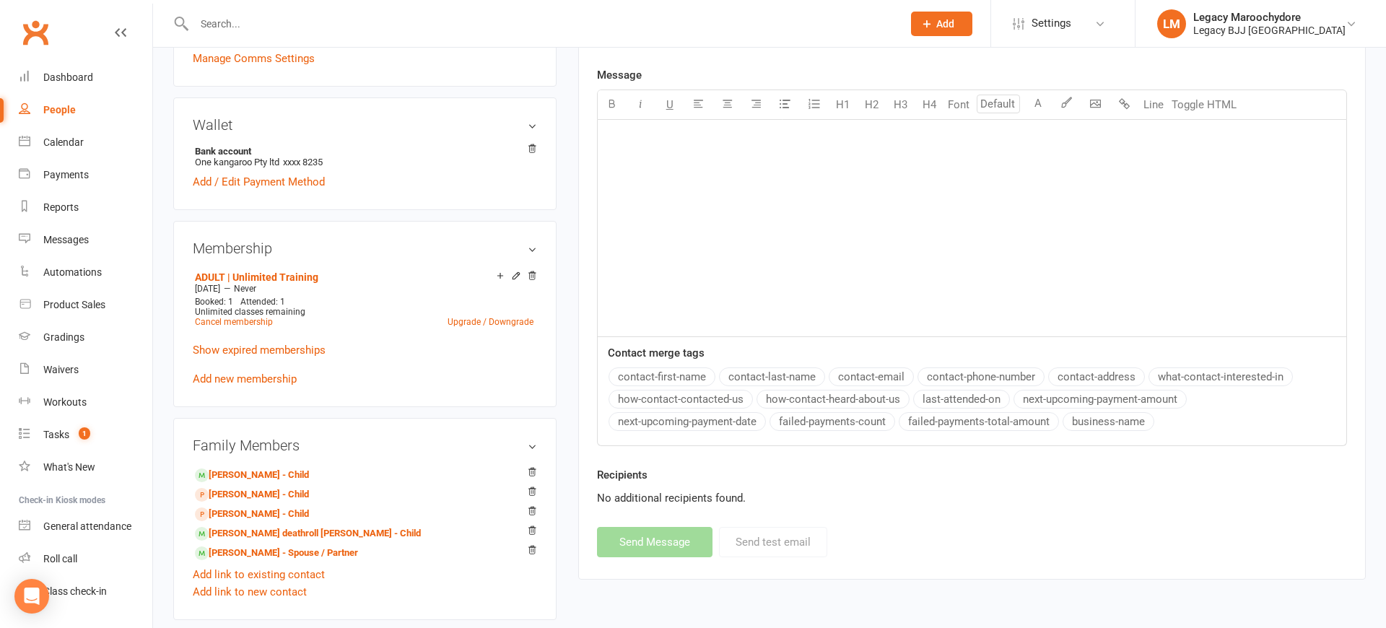
scroll to position [466, 0]
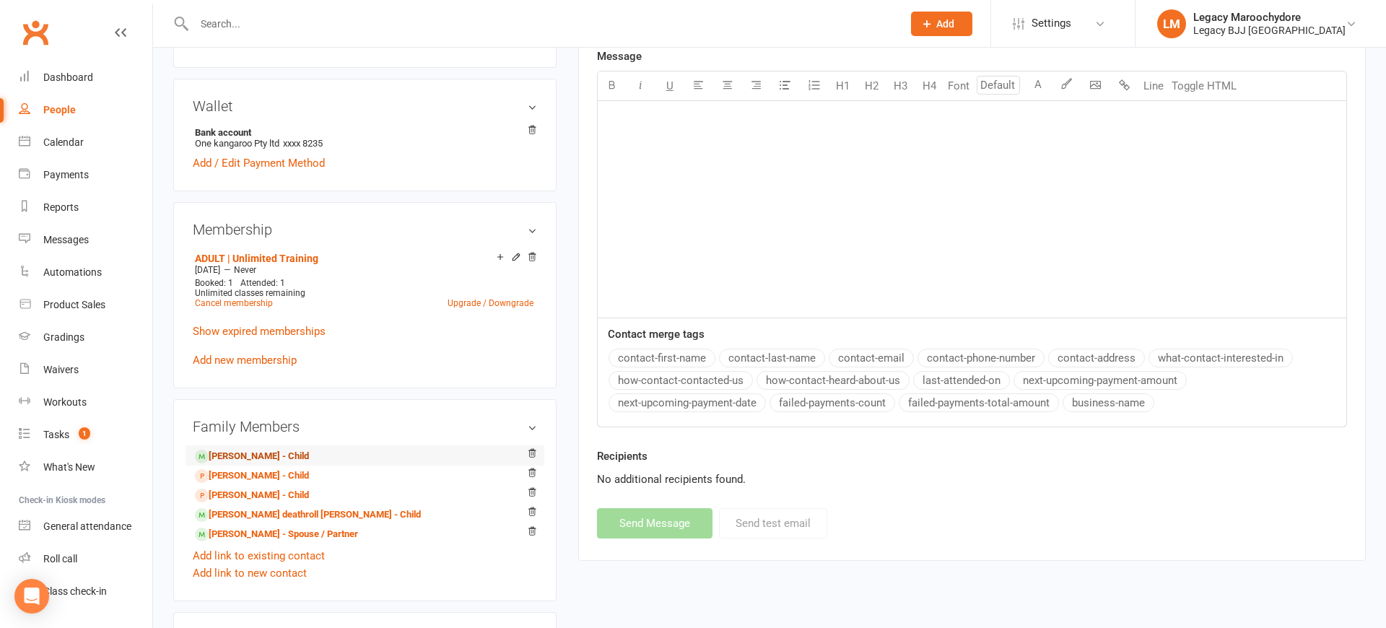
click at [228, 453] on link "Maya Sandberg - Child" at bounding box center [252, 456] width 114 height 15
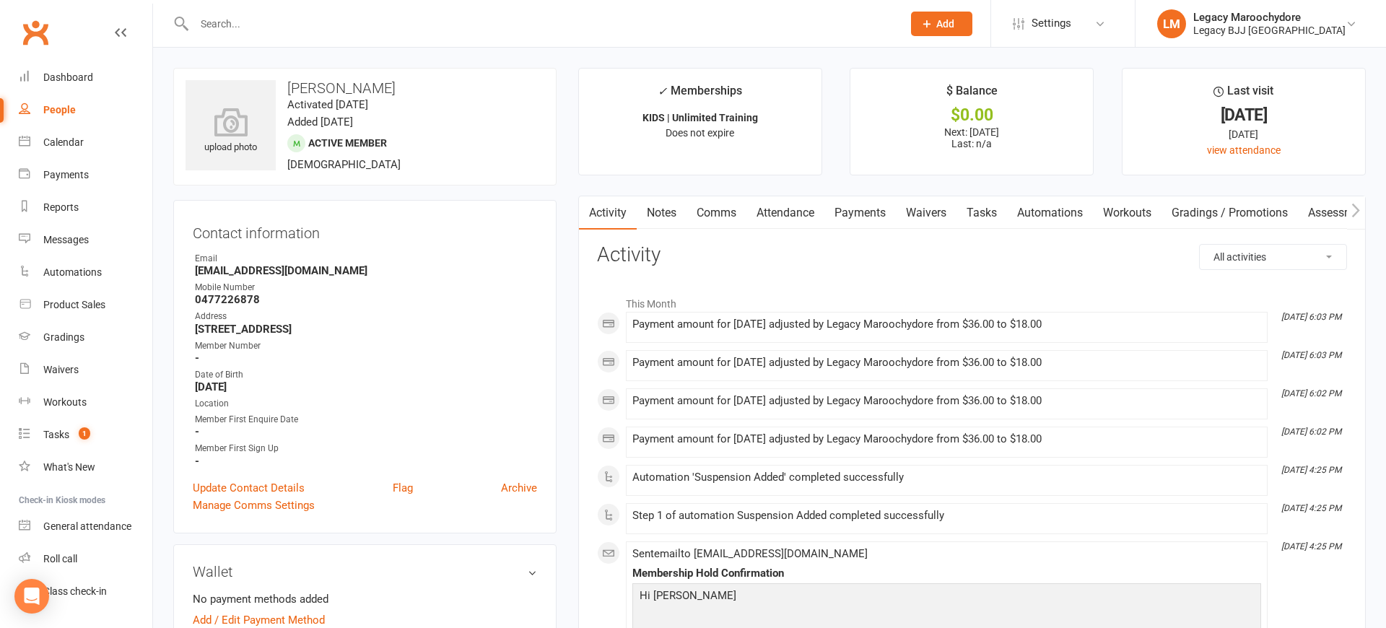
click at [862, 217] on link "Payments" at bounding box center [859, 212] width 71 height 33
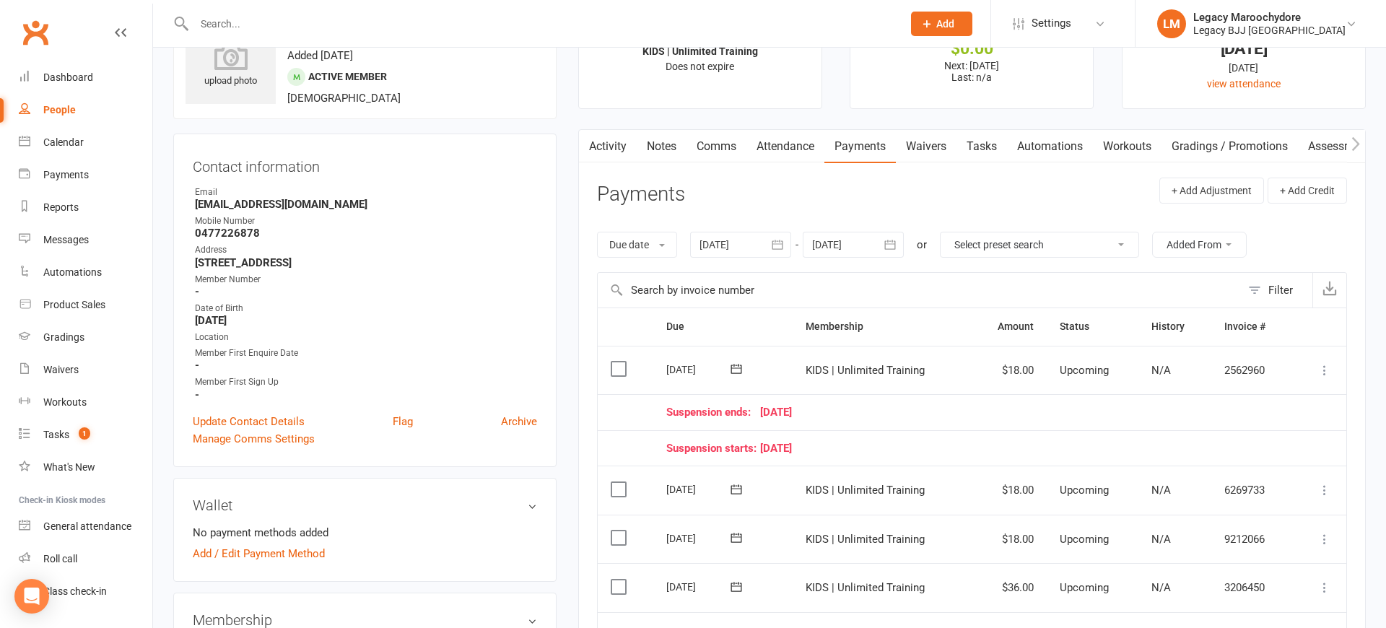
scroll to position [67, 0]
click at [858, 244] on div at bounding box center [853, 244] width 101 height 26
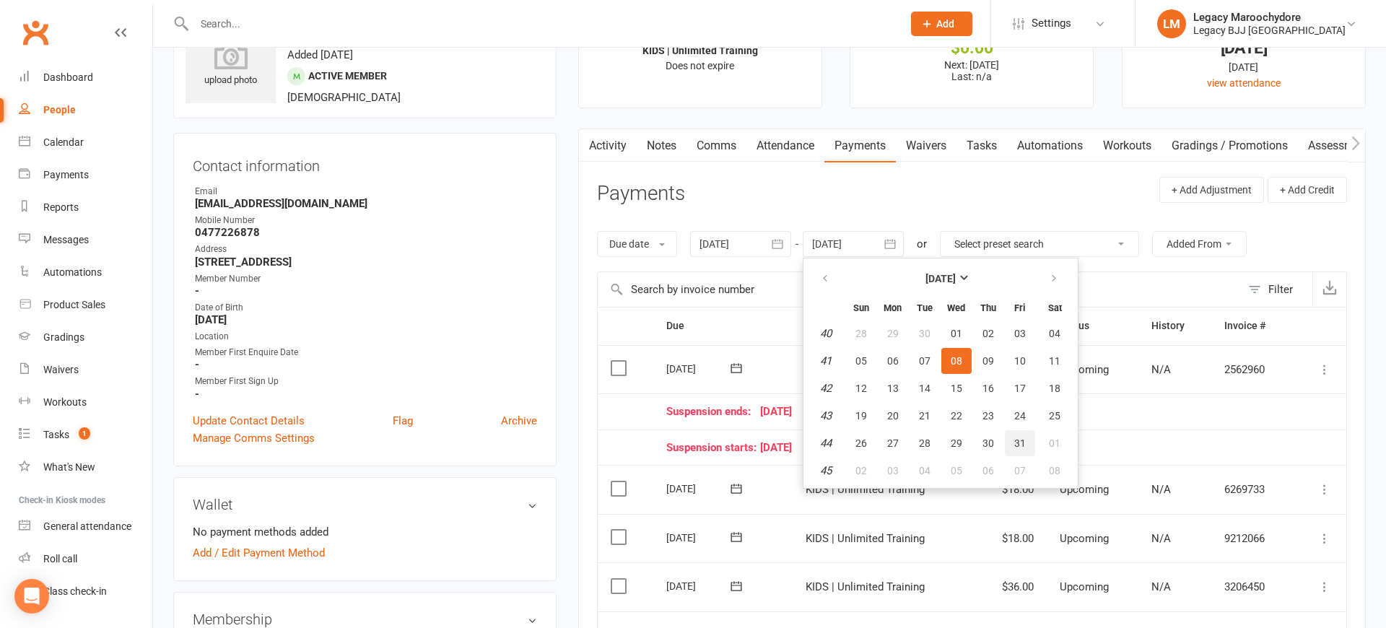
click at [1024, 441] on span "31" at bounding box center [1020, 443] width 12 height 12
type input "31 Oct 2025"
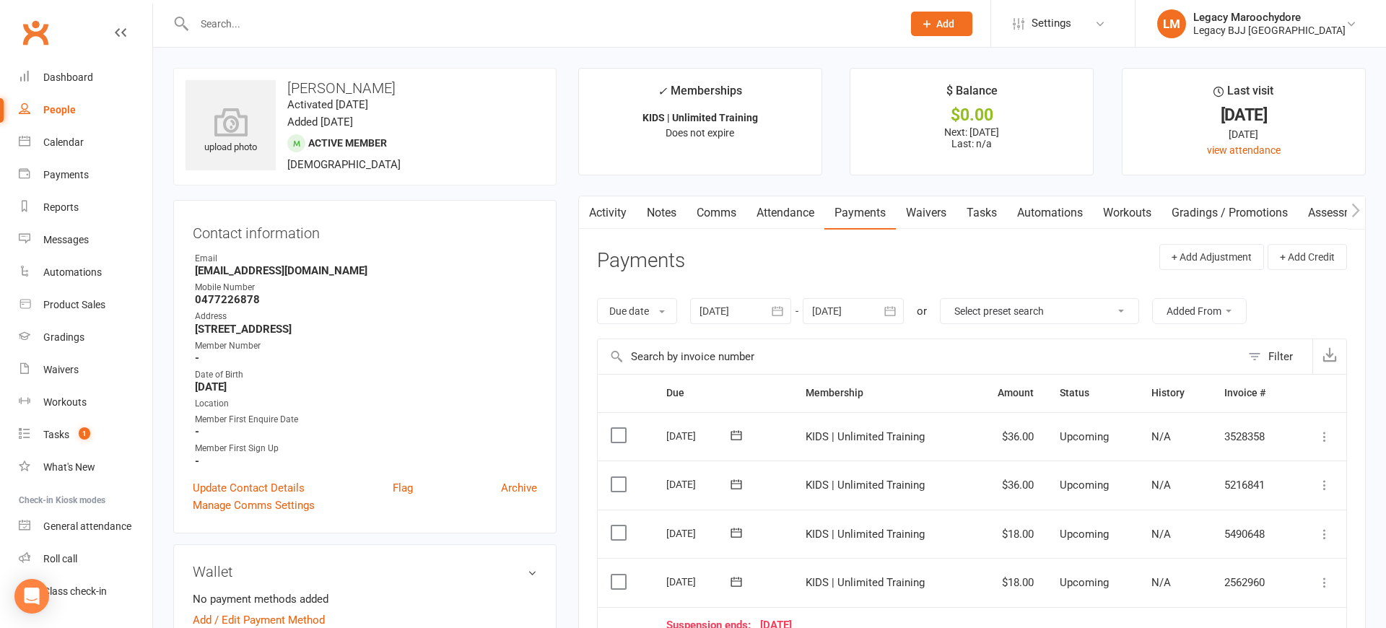
scroll to position [0, 0]
click at [228, 26] on input "text" at bounding box center [541, 24] width 702 height 20
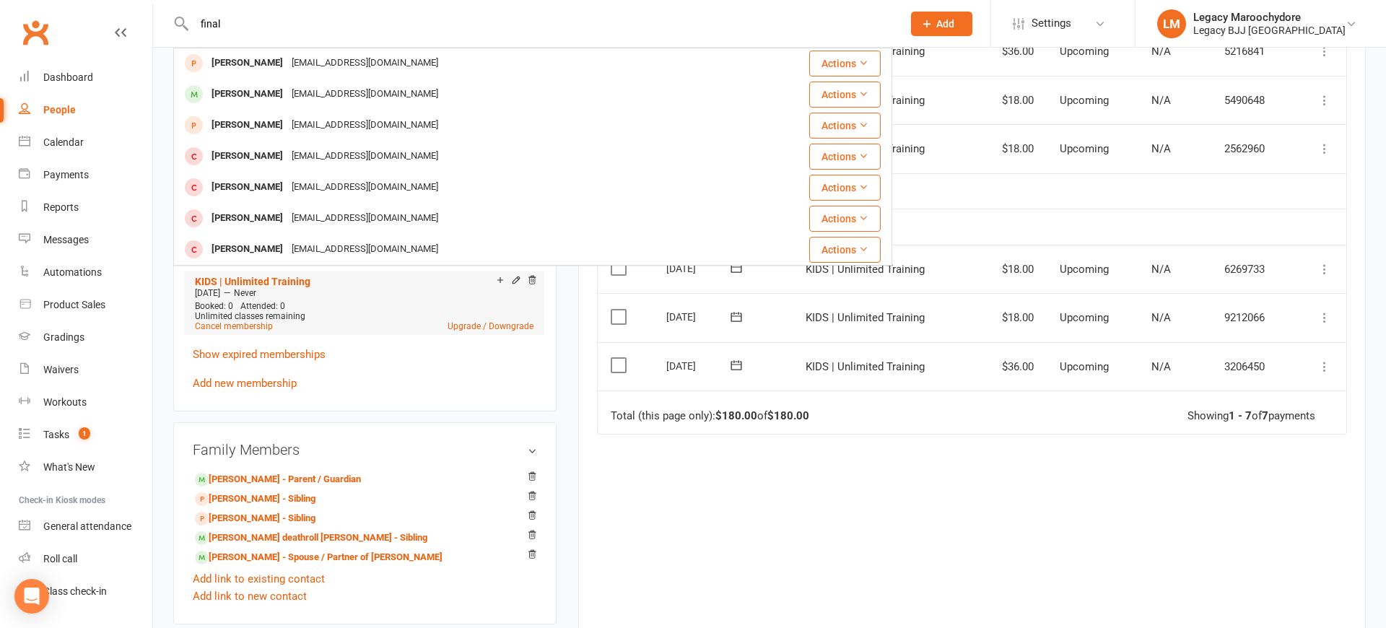
scroll to position [506, 0]
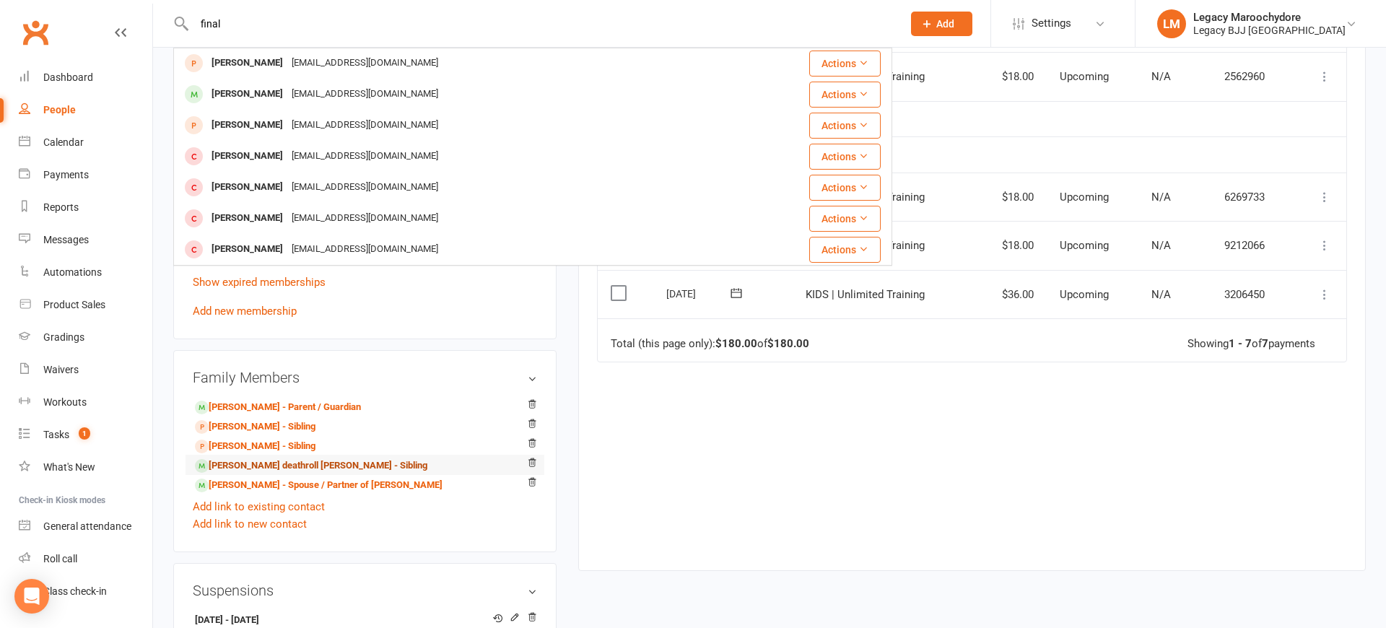
type input "final"
click at [236, 466] on link "Finley deathroll Sandberg - Sibling" at bounding box center [311, 465] width 232 height 15
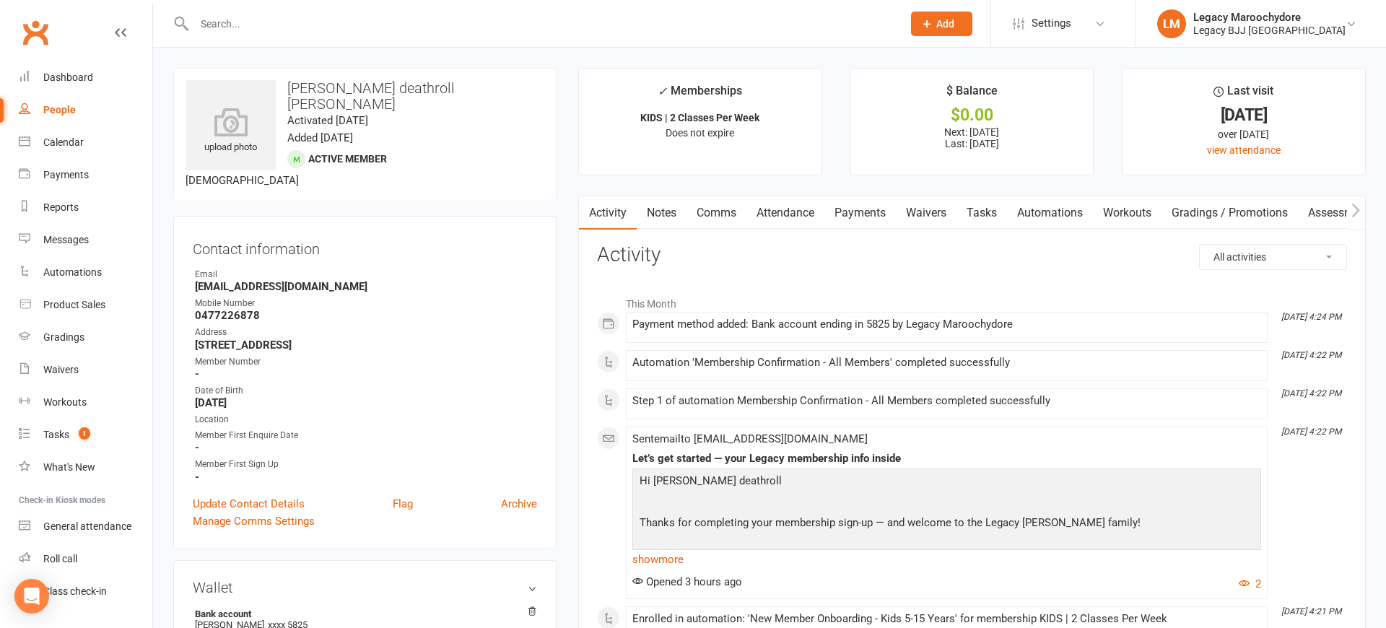
click at [861, 215] on link "Payments" at bounding box center [859, 212] width 71 height 33
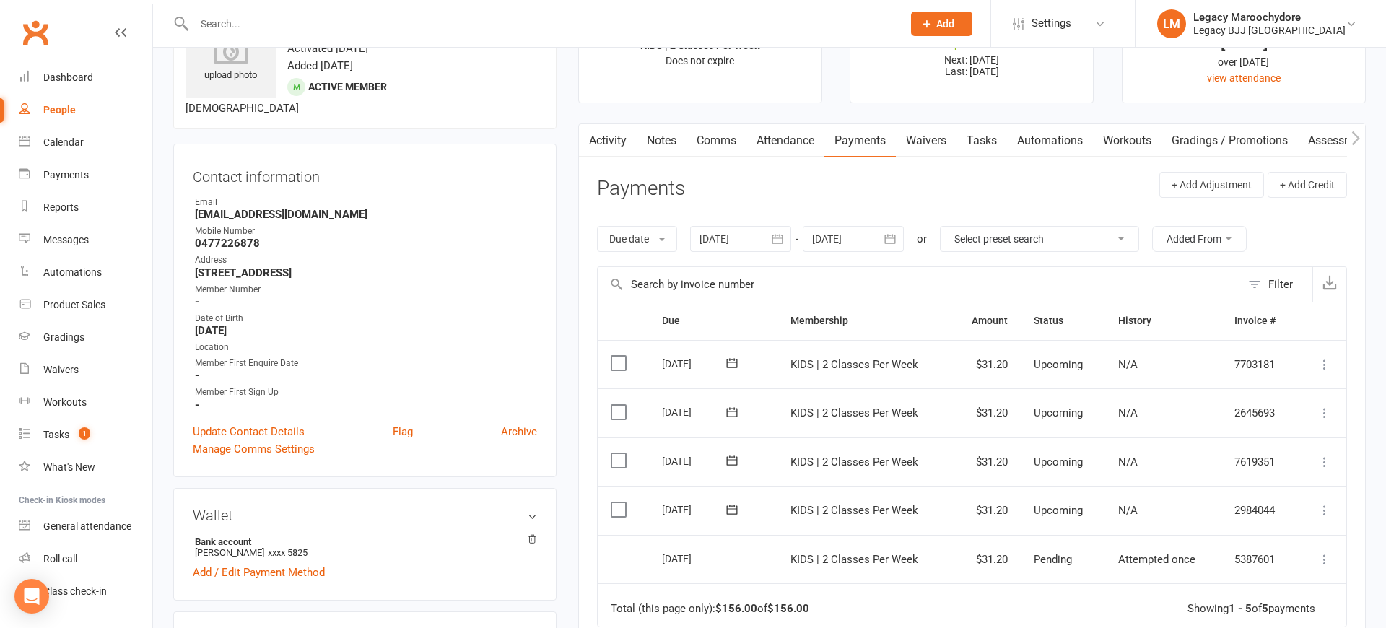
scroll to position [68, 0]
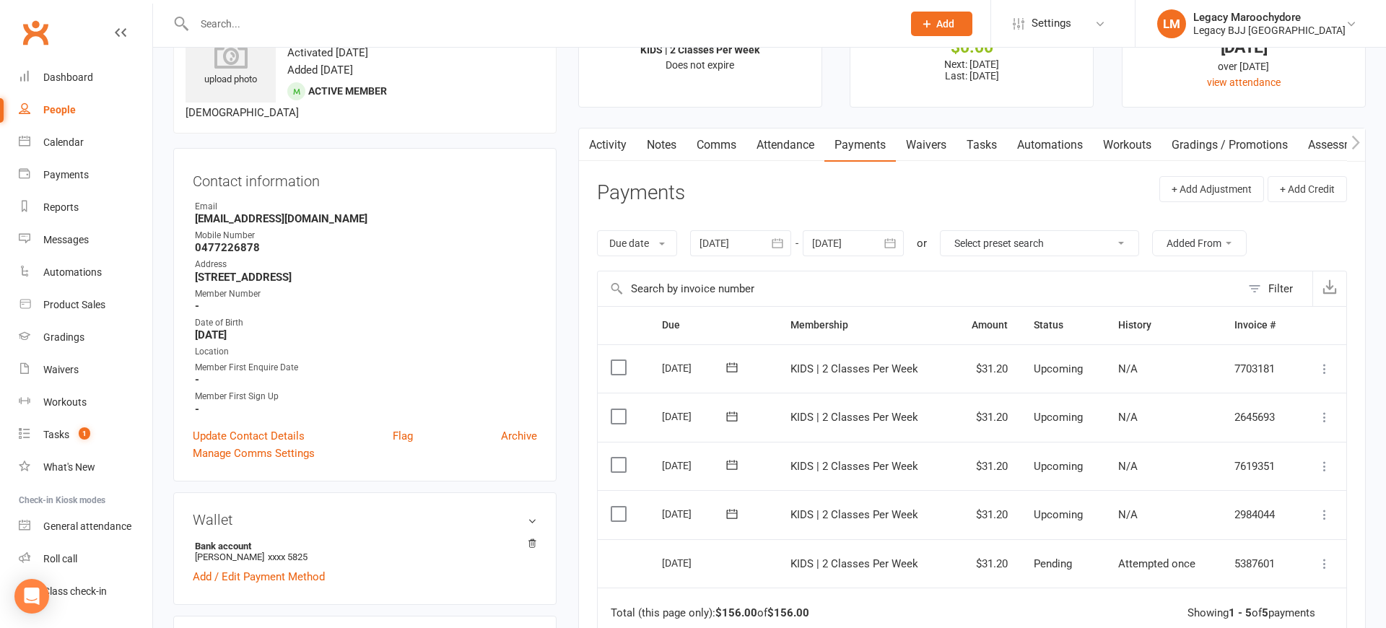
click at [1325, 507] on icon at bounding box center [1324, 514] width 14 height 14
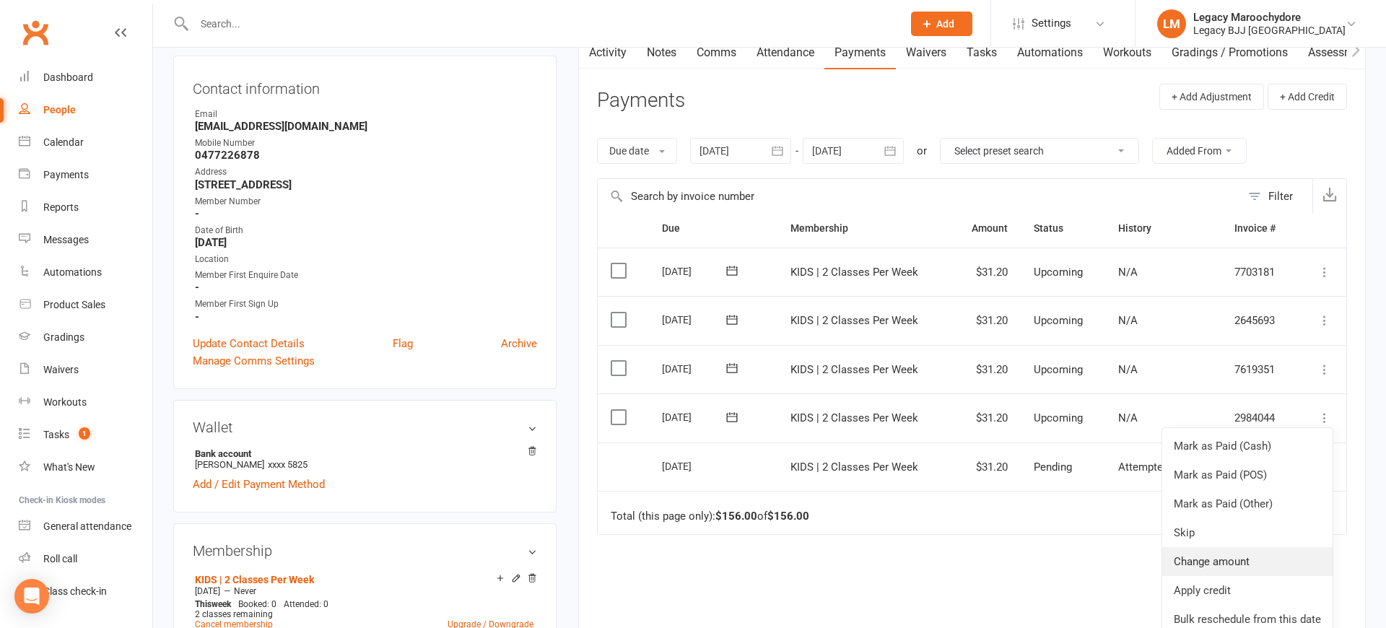
scroll to position [160, 1]
click at [1222, 547] on link "Change amount" at bounding box center [1247, 561] width 170 height 29
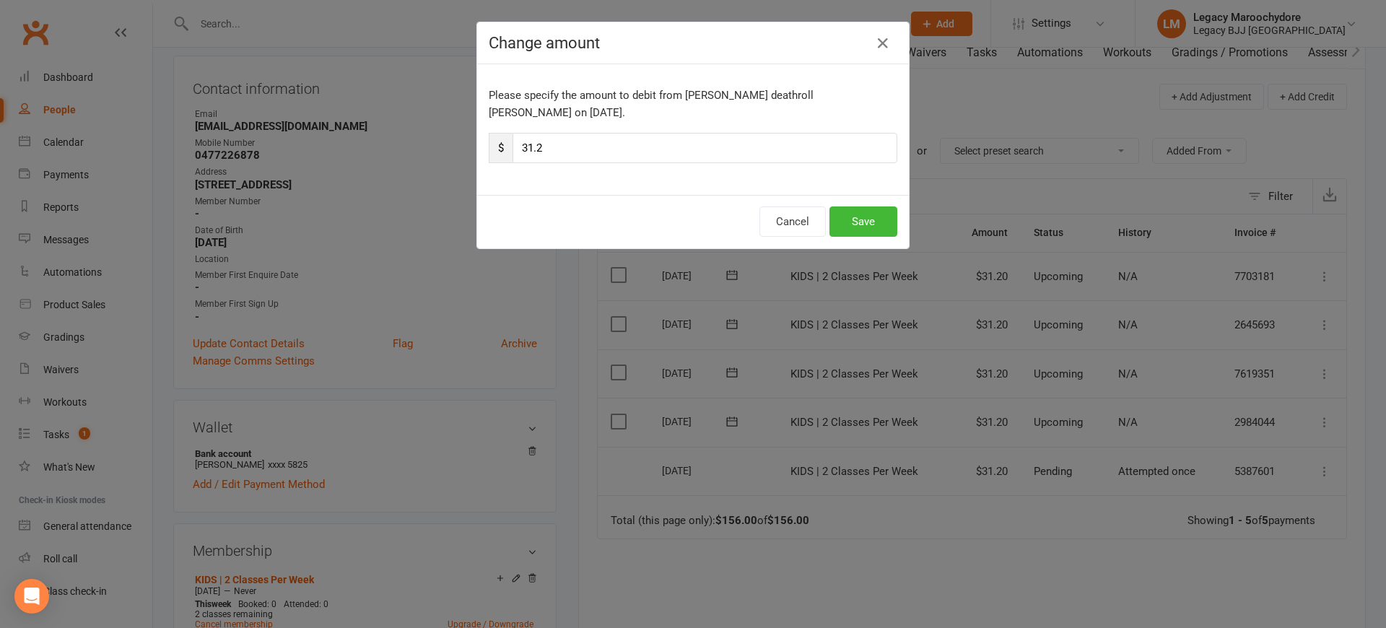
drag, startPoint x: 551, startPoint y: 132, endPoint x: 508, endPoint y: 133, distance: 43.3
click at [508, 133] on div "$ 31.2" at bounding box center [693, 148] width 409 height 30
type input "15"
type input "15.60"
click at [851, 206] on button "Save" at bounding box center [863, 221] width 68 height 30
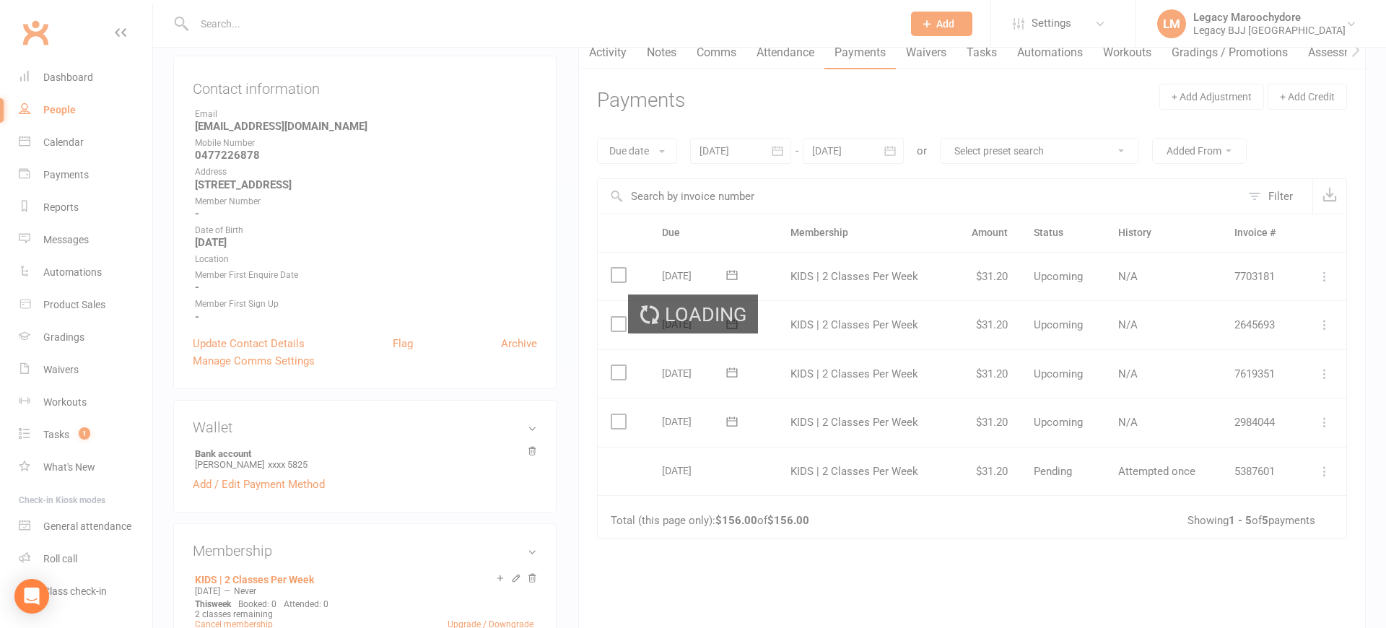
scroll to position [0, 0]
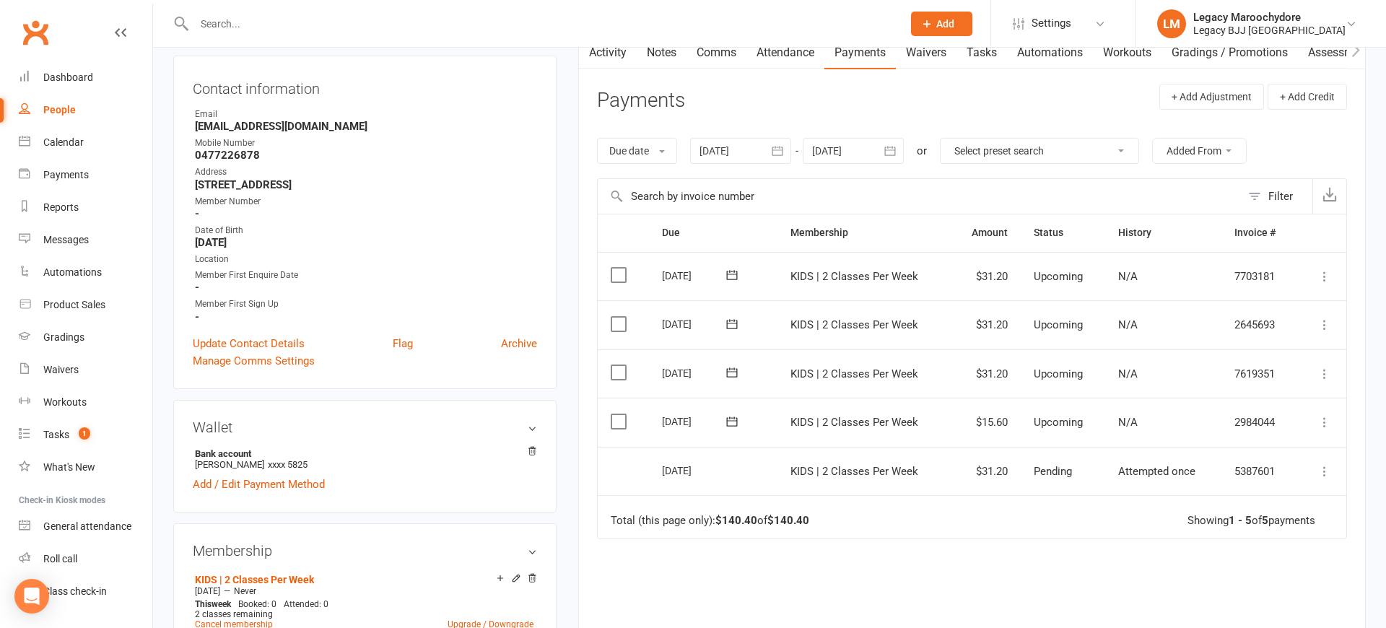
click at [1325, 367] on icon at bounding box center [1324, 374] width 14 height 14
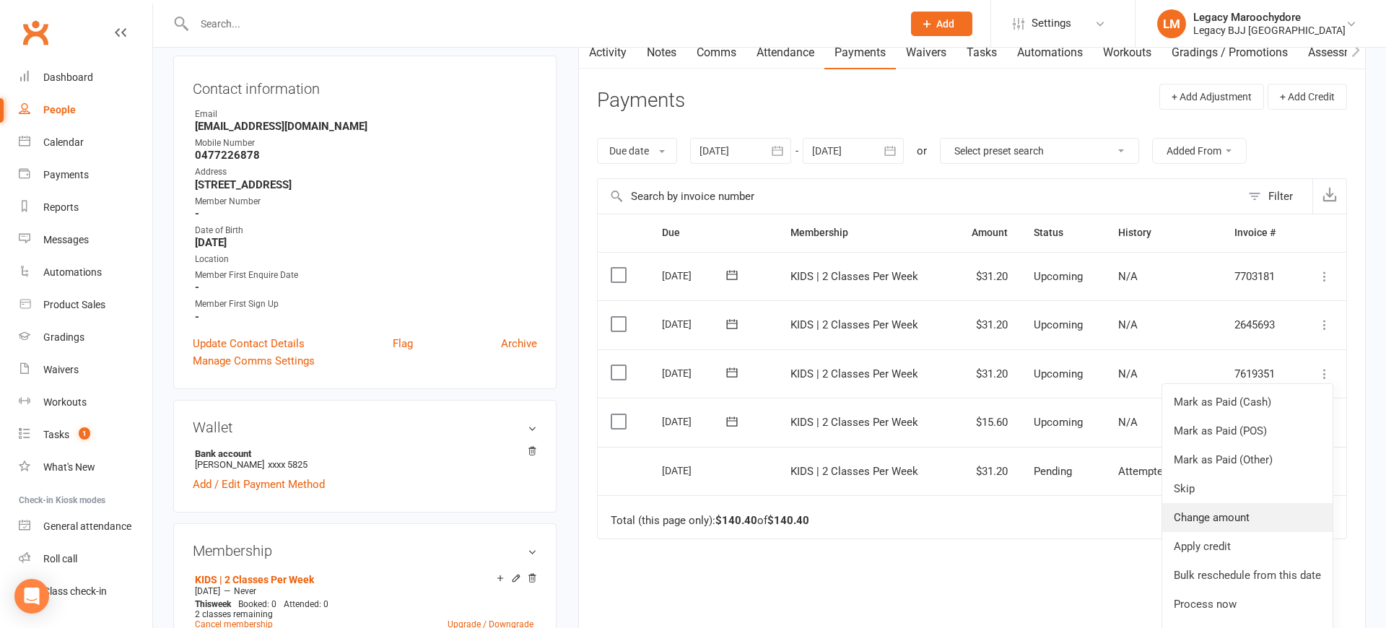
click at [1249, 509] on link "Change amount" at bounding box center [1247, 517] width 170 height 29
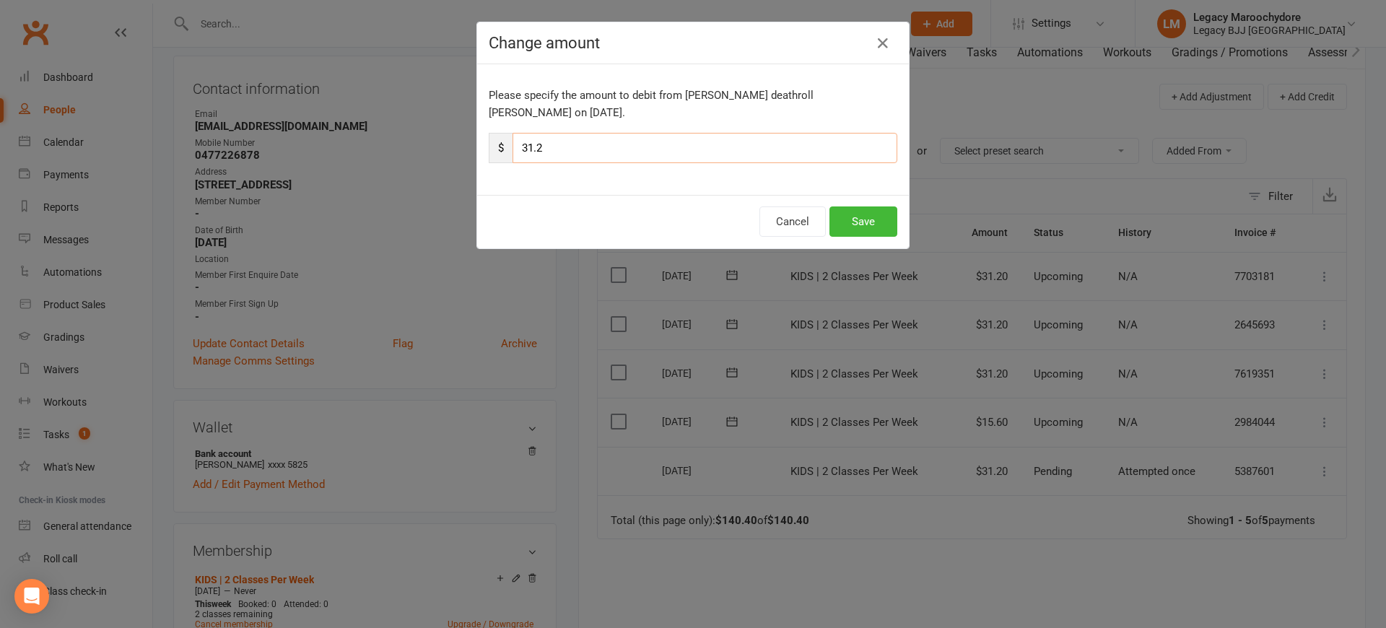
drag, startPoint x: 619, startPoint y: 128, endPoint x: 479, endPoint y: 136, distance: 139.5
click at [479, 136] on div "Please specify the amount to debit from Finley deathroll Sandberg on Sep 24, 20…" at bounding box center [693, 129] width 432 height 131
type input "15"
type input "15.60"
click at [872, 206] on button "Save" at bounding box center [863, 221] width 68 height 30
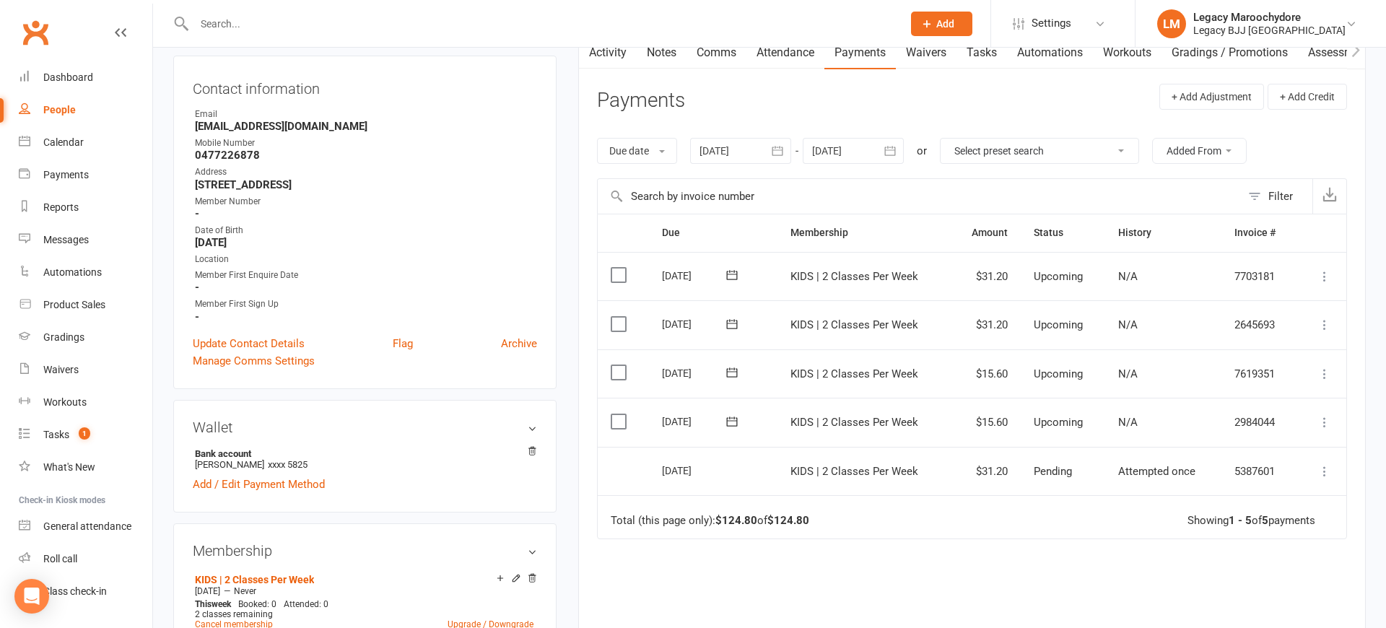
click at [1324, 318] on icon at bounding box center [1324, 325] width 14 height 14
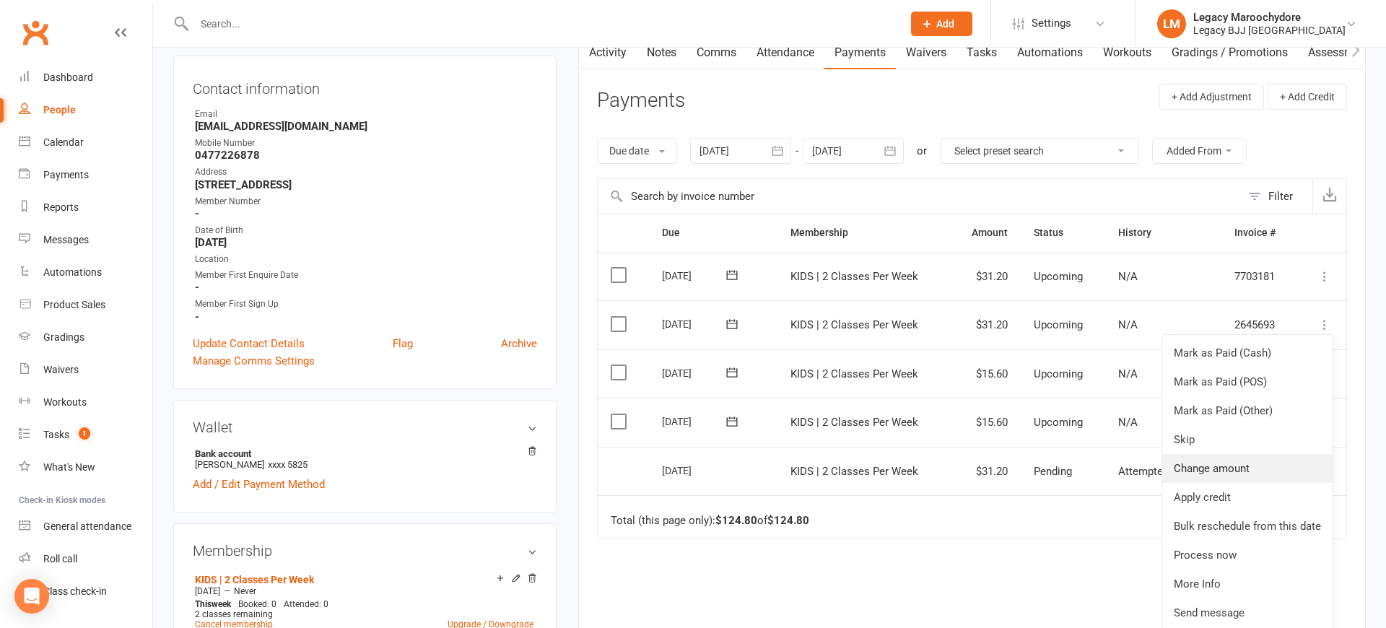
click at [1251, 454] on link "Change amount" at bounding box center [1247, 468] width 170 height 29
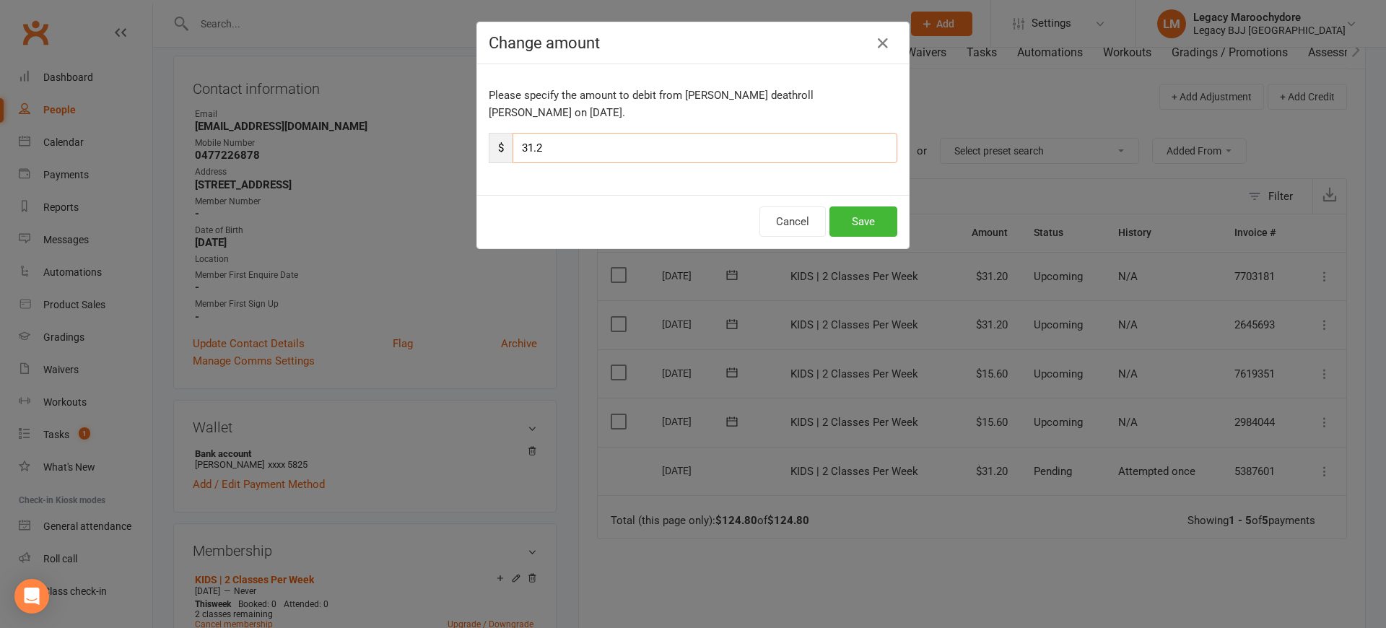
drag, startPoint x: 588, startPoint y: 141, endPoint x: 506, endPoint y: 124, distance: 84.1
click at [506, 133] on div "$ 31.2" at bounding box center [693, 148] width 409 height 30
type input "15"
type input "15.60"
drag, startPoint x: 873, startPoint y: 201, endPoint x: 866, endPoint y: 199, distance: 7.5
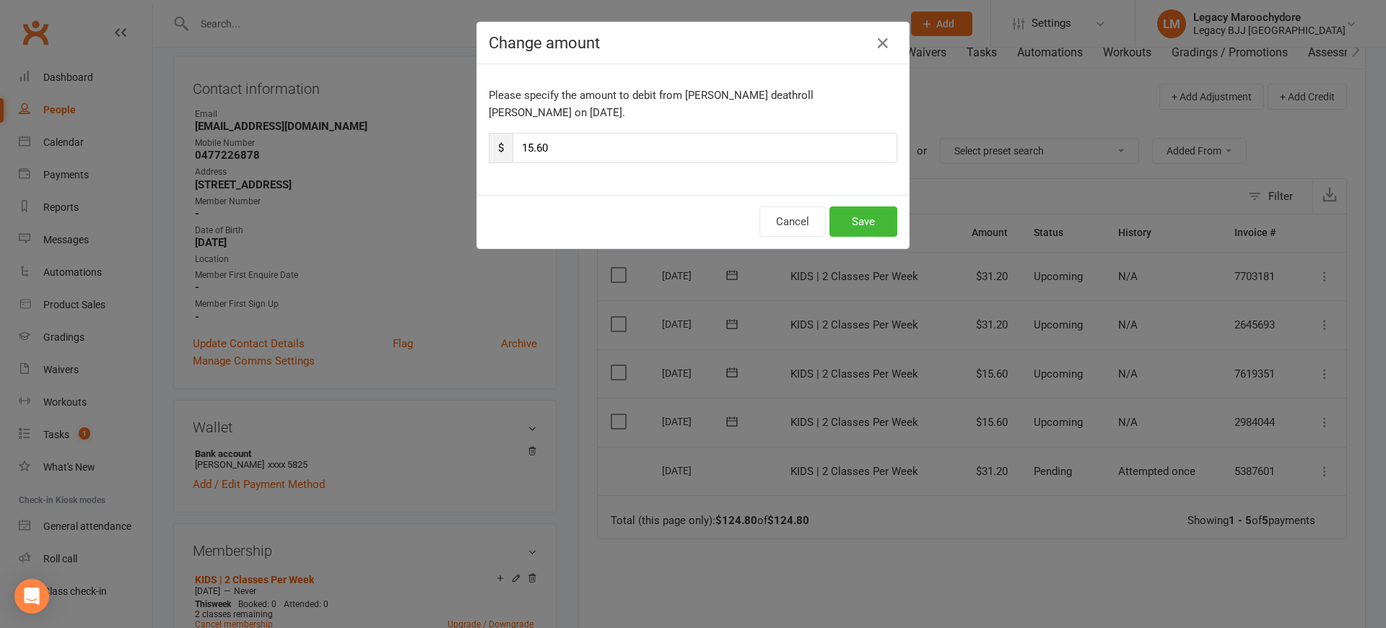
click at [873, 206] on button "Save" at bounding box center [863, 221] width 68 height 30
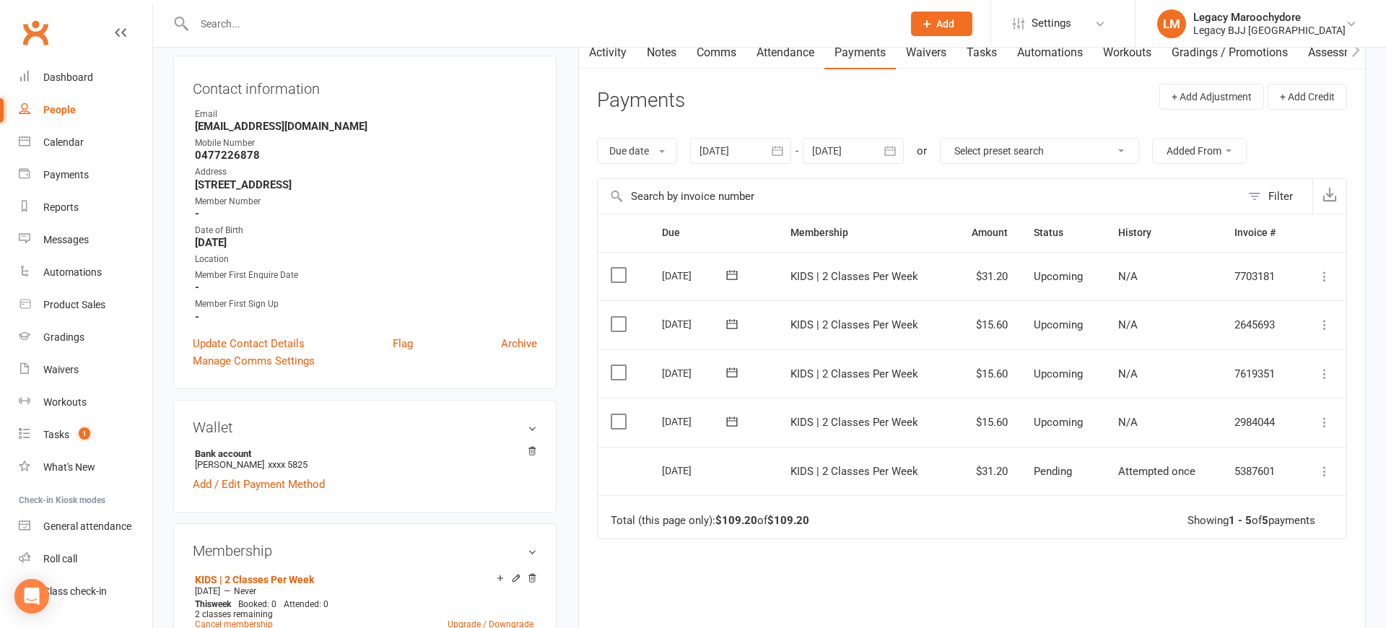
click at [1328, 269] on icon at bounding box center [1324, 276] width 14 height 14
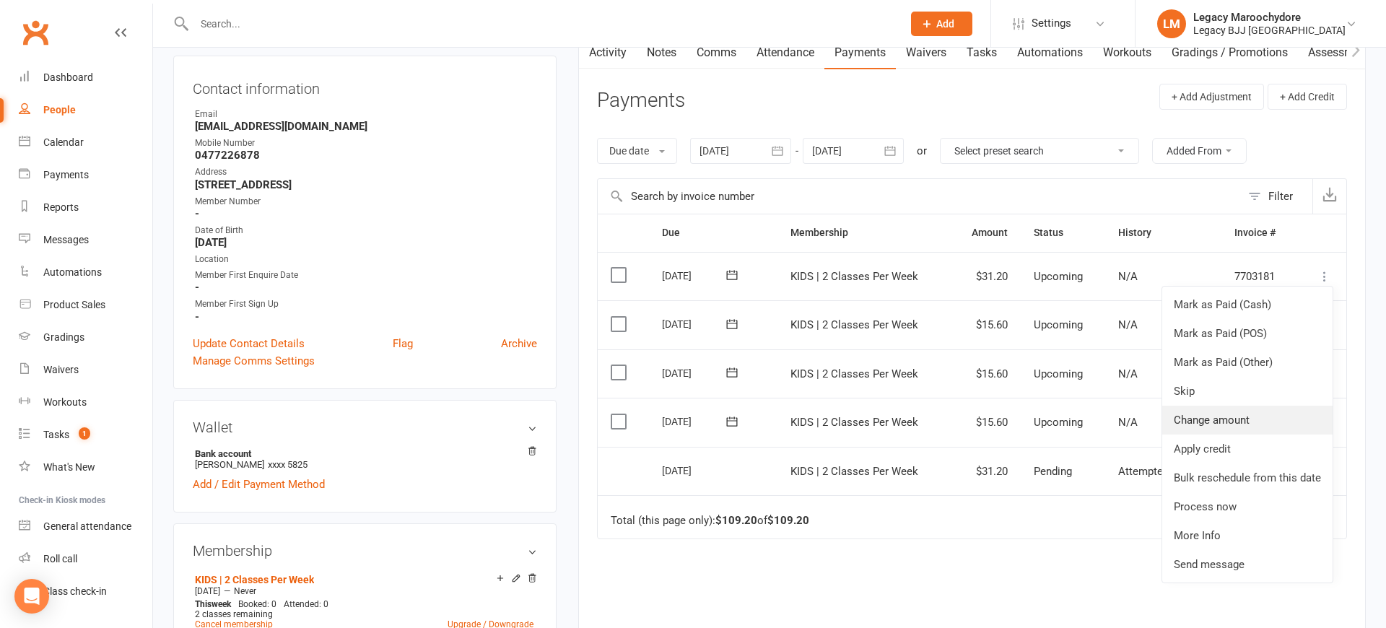
click at [1268, 422] on link "Change amount" at bounding box center [1247, 420] width 170 height 29
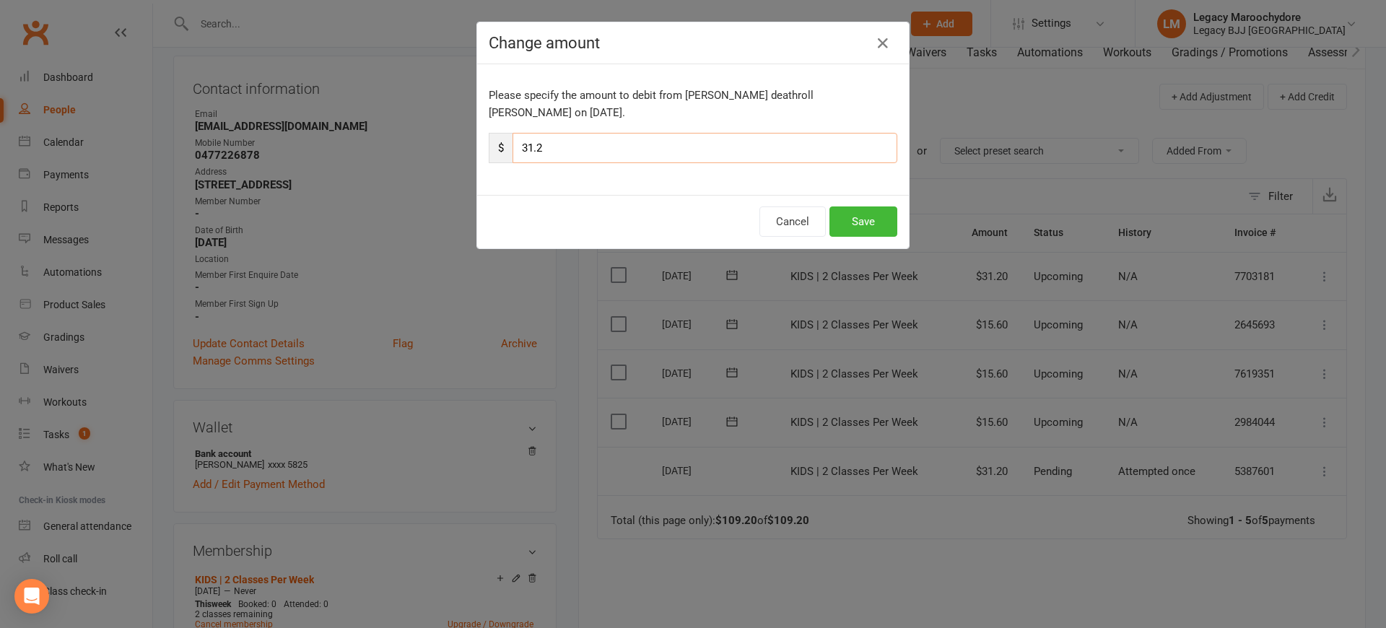
drag, startPoint x: 618, startPoint y: 133, endPoint x: 500, endPoint y: 128, distance: 118.5
click at [500, 133] on div "$ 31.2" at bounding box center [693, 148] width 409 height 30
type input "15"
type input "15.60"
click at [870, 206] on button "Save" at bounding box center [863, 221] width 68 height 30
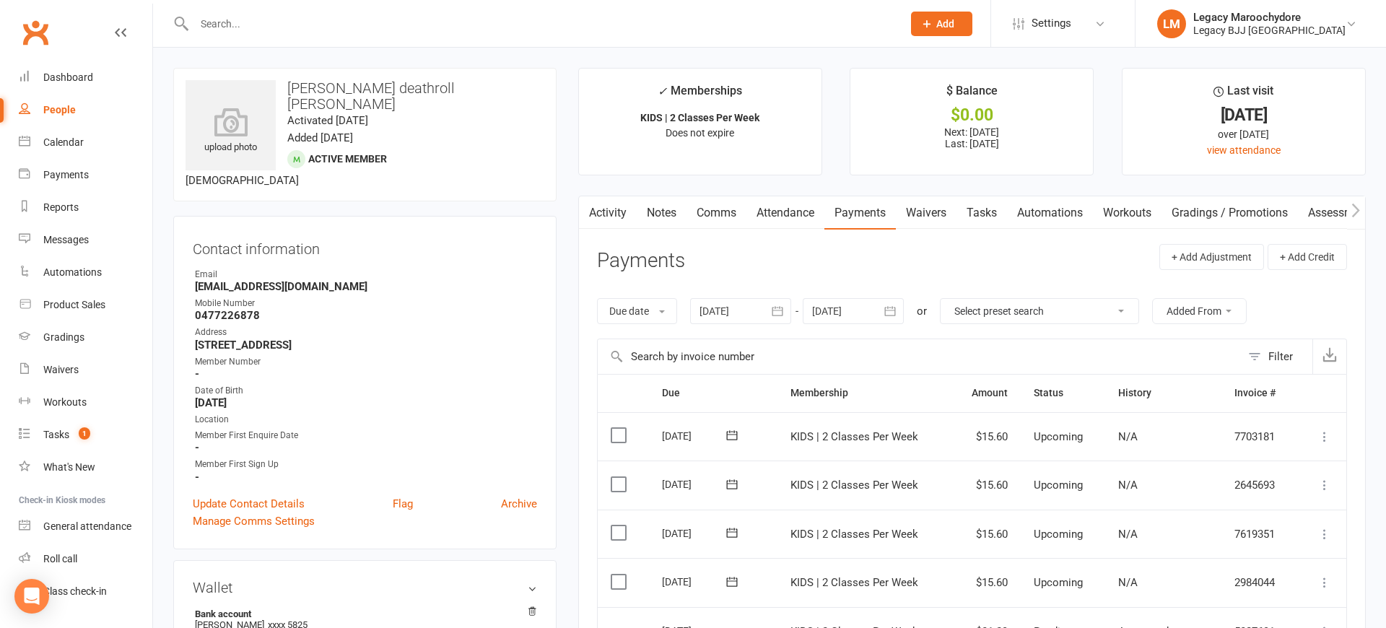
click at [313, 27] on input "text" at bounding box center [541, 24] width 702 height 20
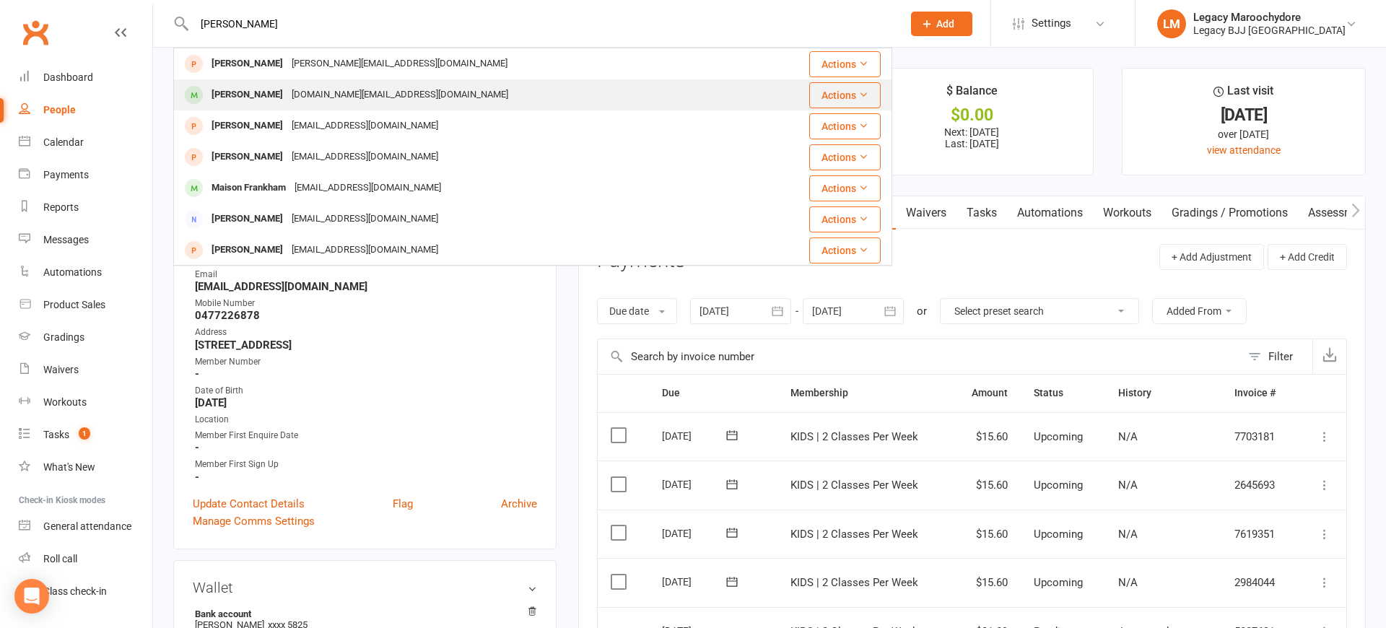
type input "frank"
click at [263, 88] on div "Frank Sandberg" at bounding box center [247, 94] width 80 height 21
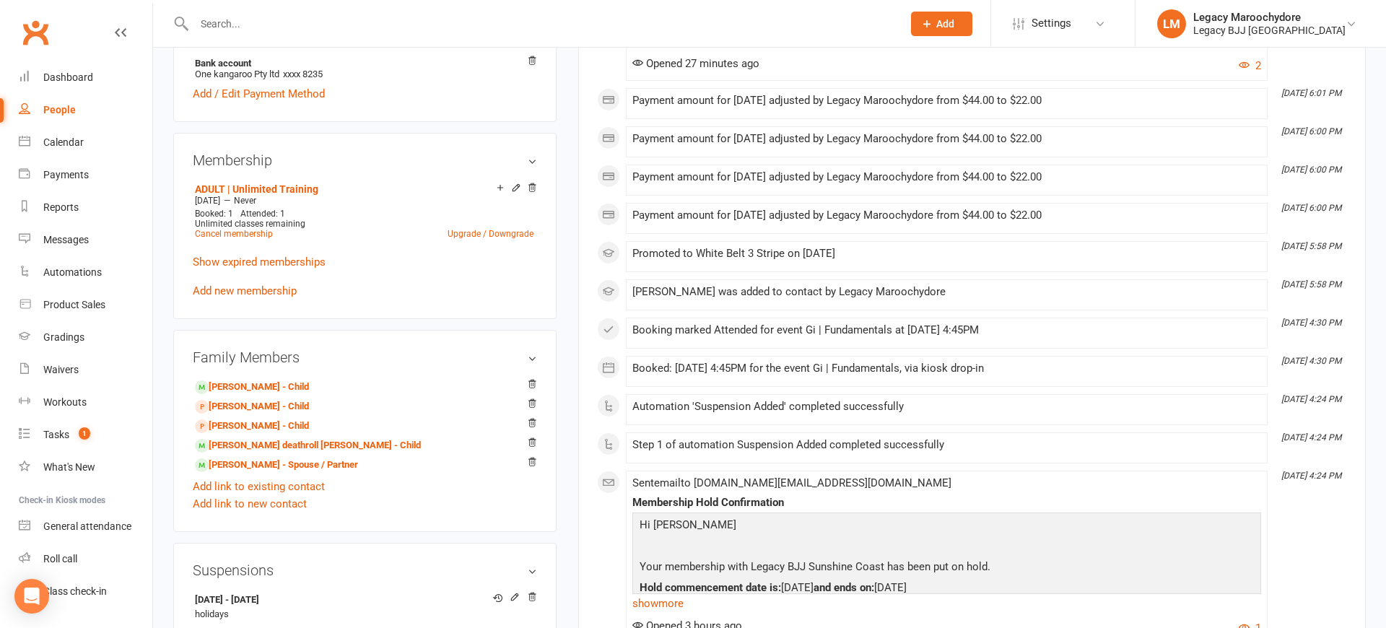
scroll to position [537, 0]
click at [265, 444] on link "Finley deathroll Sandberg - Child" at bounding box center [308, 443] width 226 height 15
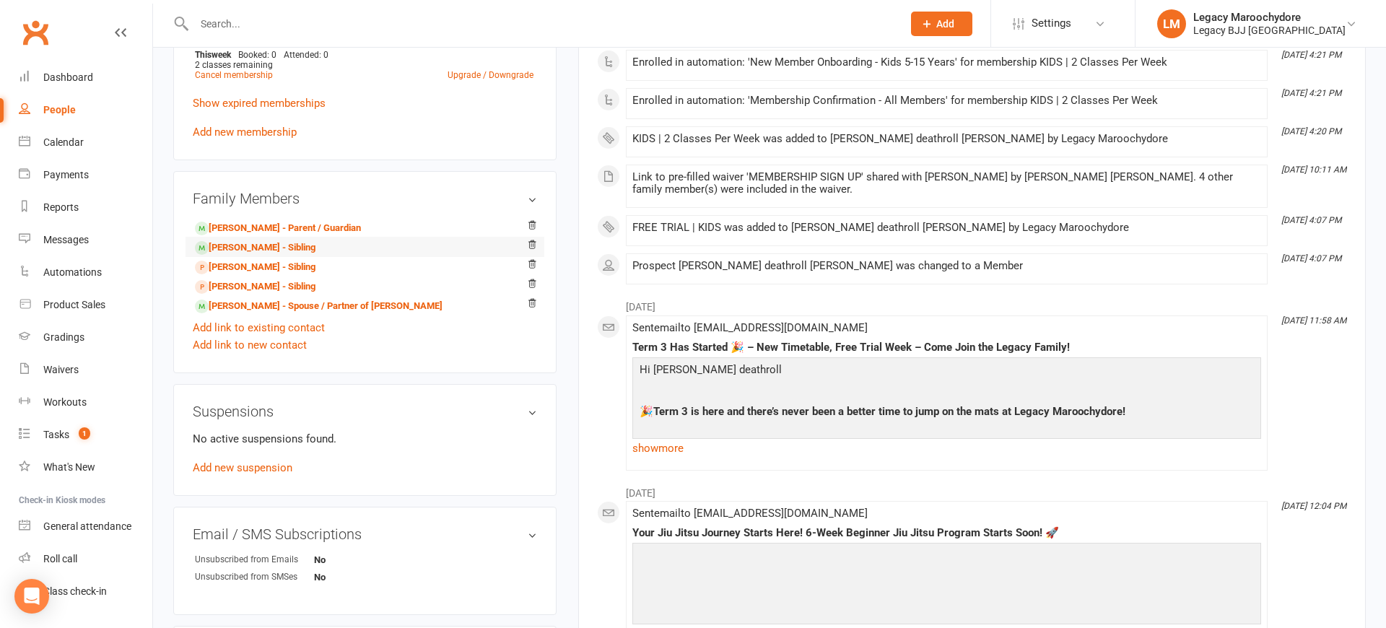
scroll to position [714, 0]
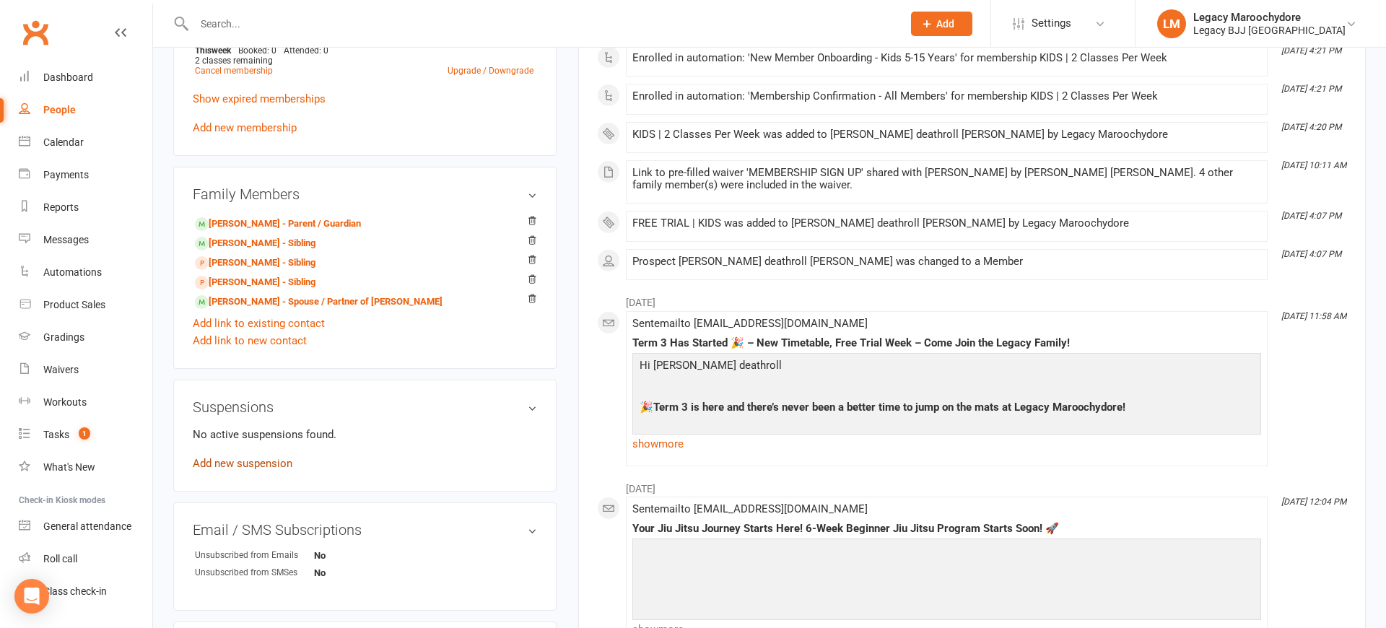
click at [279, 457] on link "Add new suspension" at bounding box center [243, 463] width 100 height 13
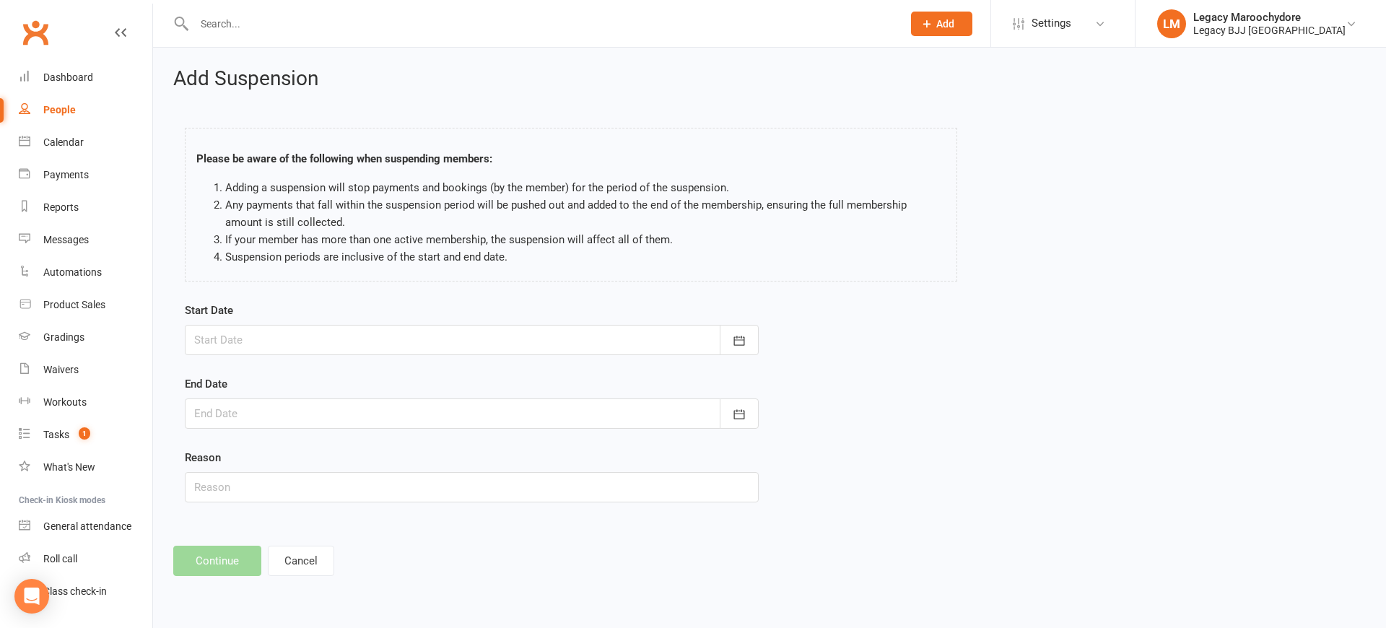
click at [426, 336] on div at bounding box center [472, 340] width 574 height 30
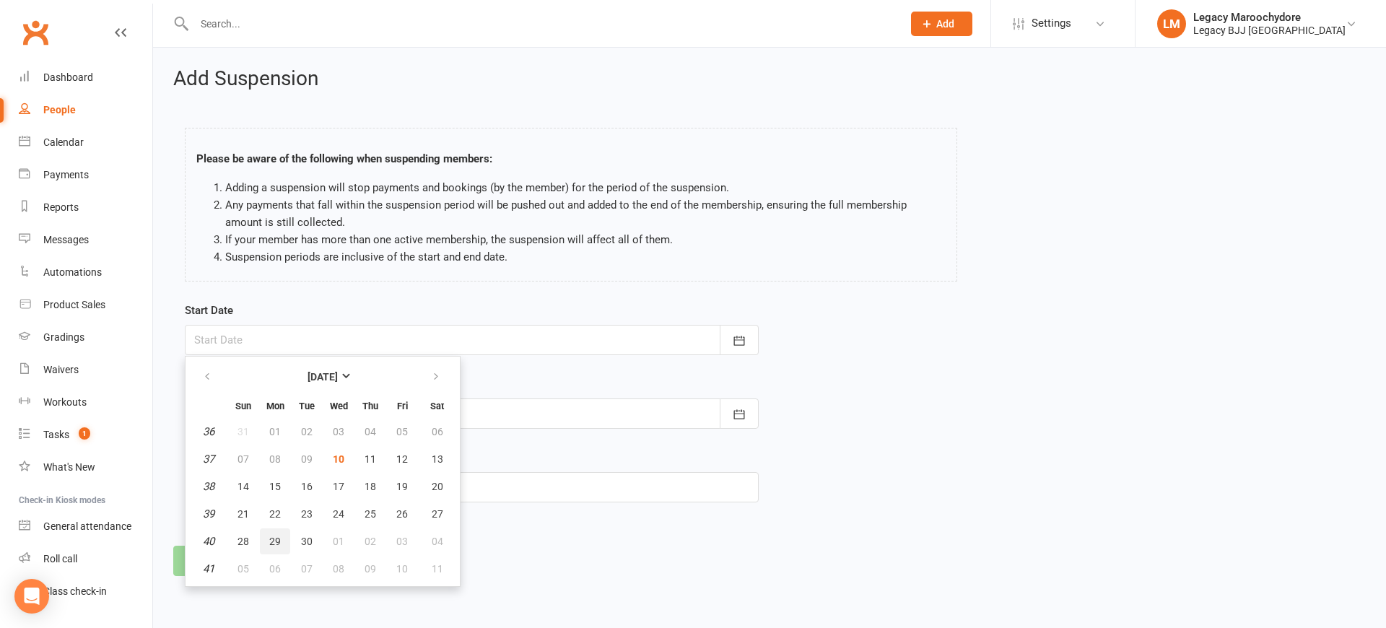
click at [276, 536] on span "29" at bounding box center [275, 542] width 12 height 12
type input "29 Sep 2025"
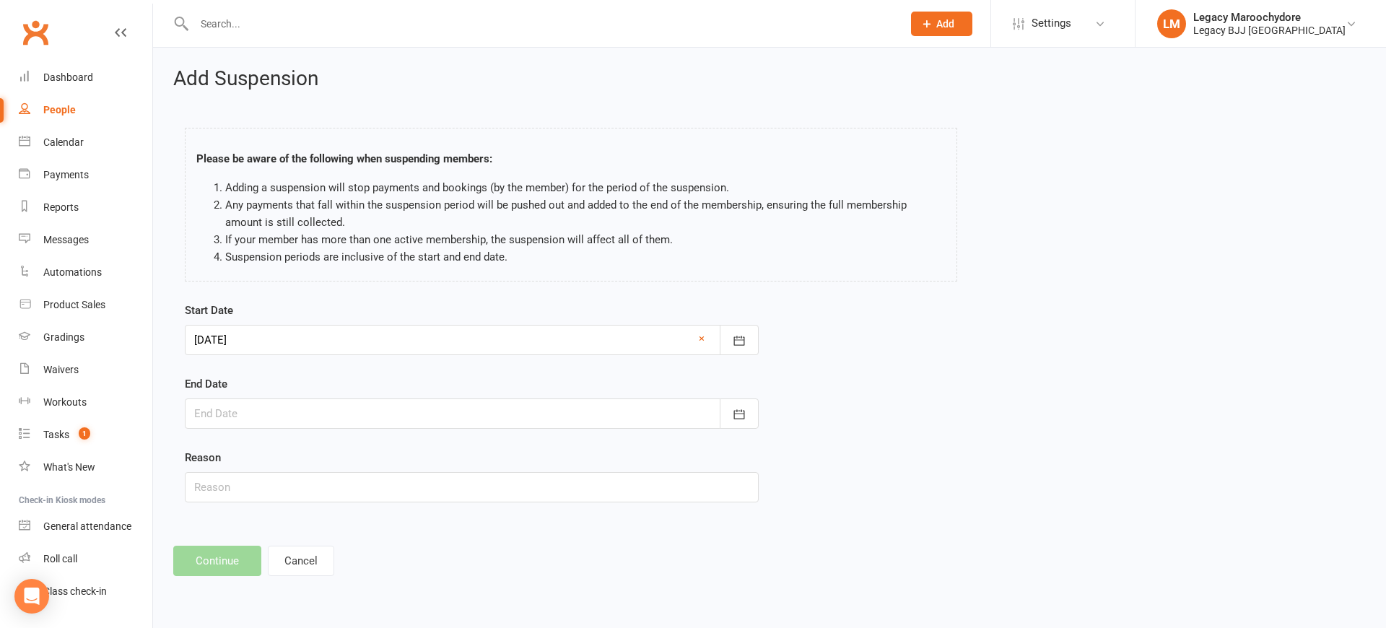
click at [334, 410] on div at bounding box center [472, 413] width 574 height 30
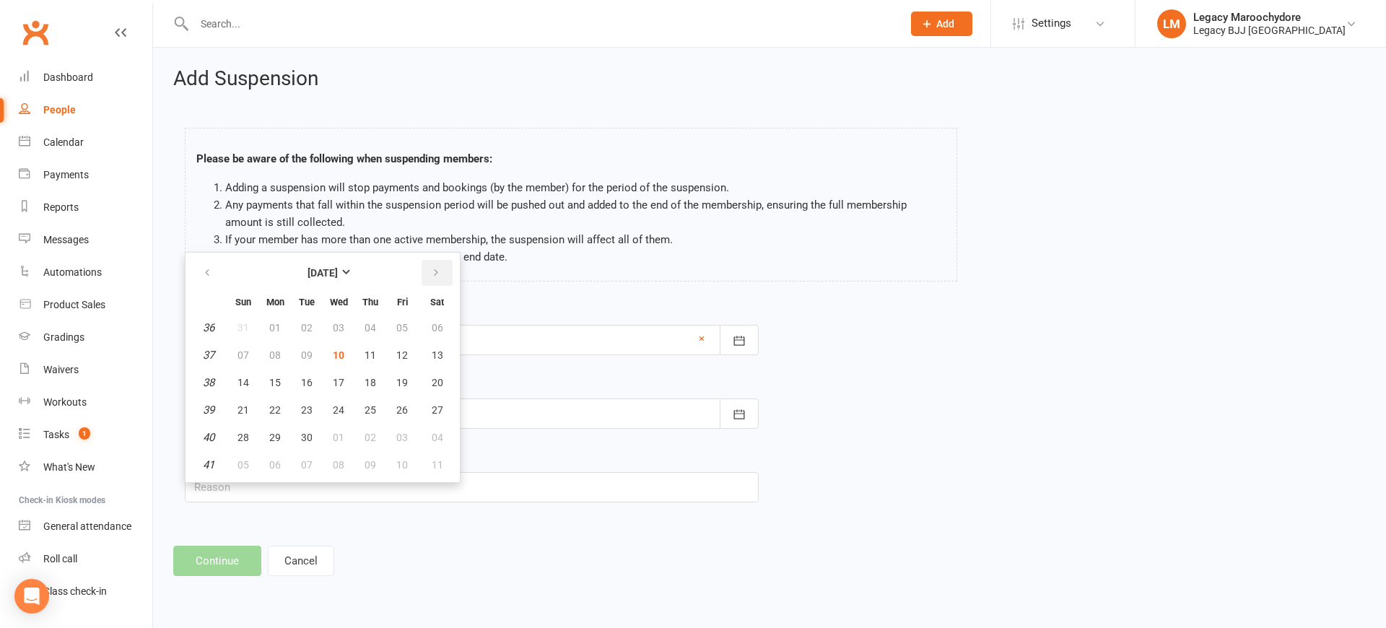
click at [431, 275] on icon "button" at bounding box center [436, 273] width 10 height 12
click at [403, 326] on span "03" at bounding box center [402, 328] width 12 height 12
type input "03 Oct 2025"
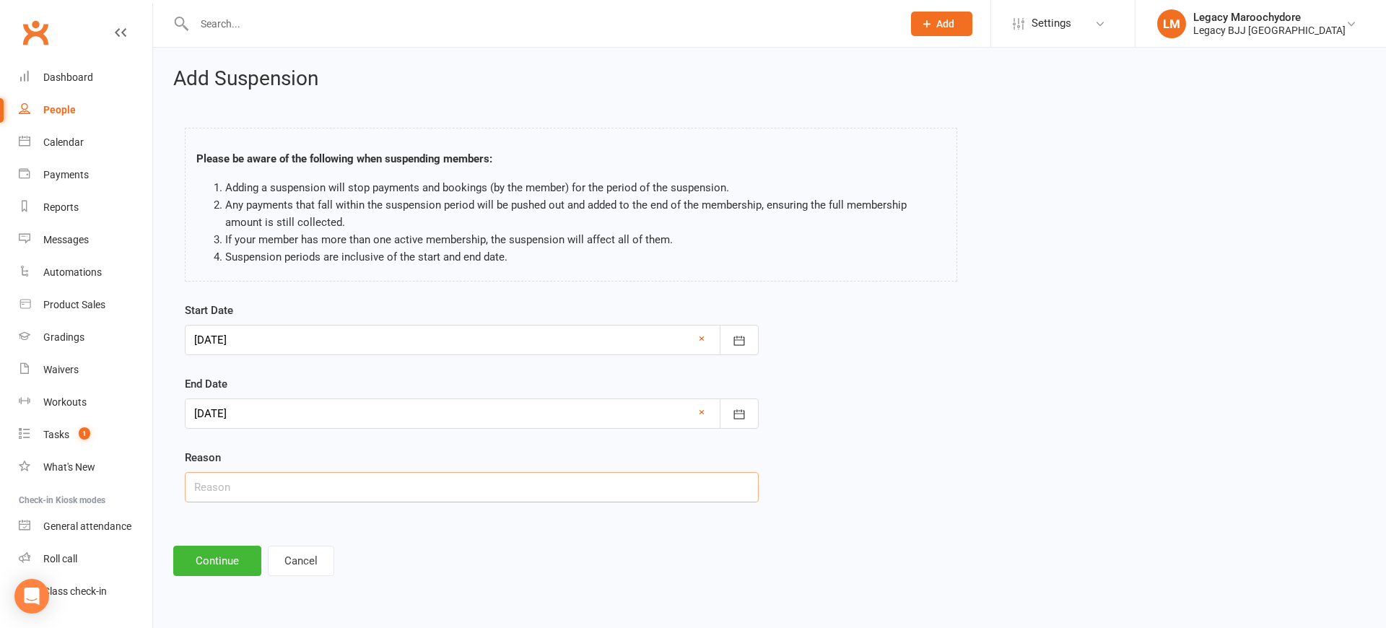
click at [283, 481] on input "text" at bounding box center [472, 487] width 574 height 30
type input "holidays"
click at [224, 556] on button "Continue" at bounding box center [217, 561] width 88 height 30
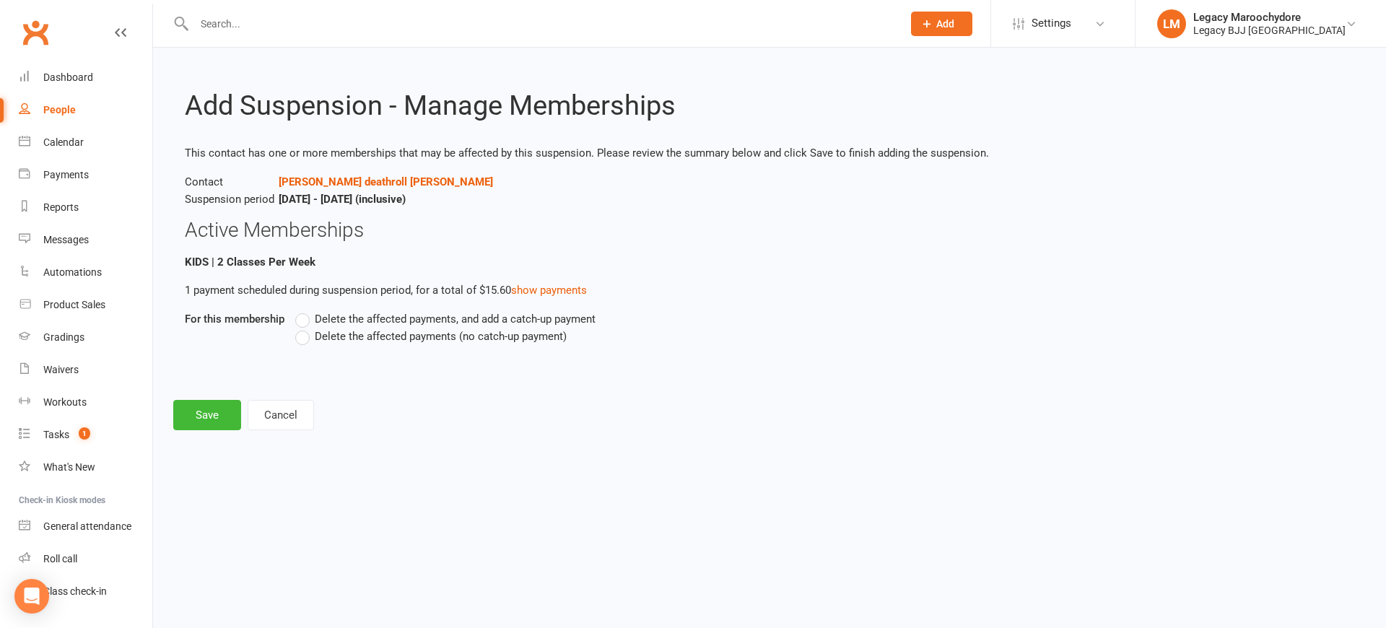
click at [308, 333] on label "Delete the affected payments (no catch-up payment)" at bounding box center [430, 336] width 271 height 17
click at [305, 328] on input "Delete the affected payments (no catch-up payment)" at bounding box center [299, 328] width 9 height 0
click at [205, 412] on button "Save" at bounding box center [207, 415] width 68 height 30
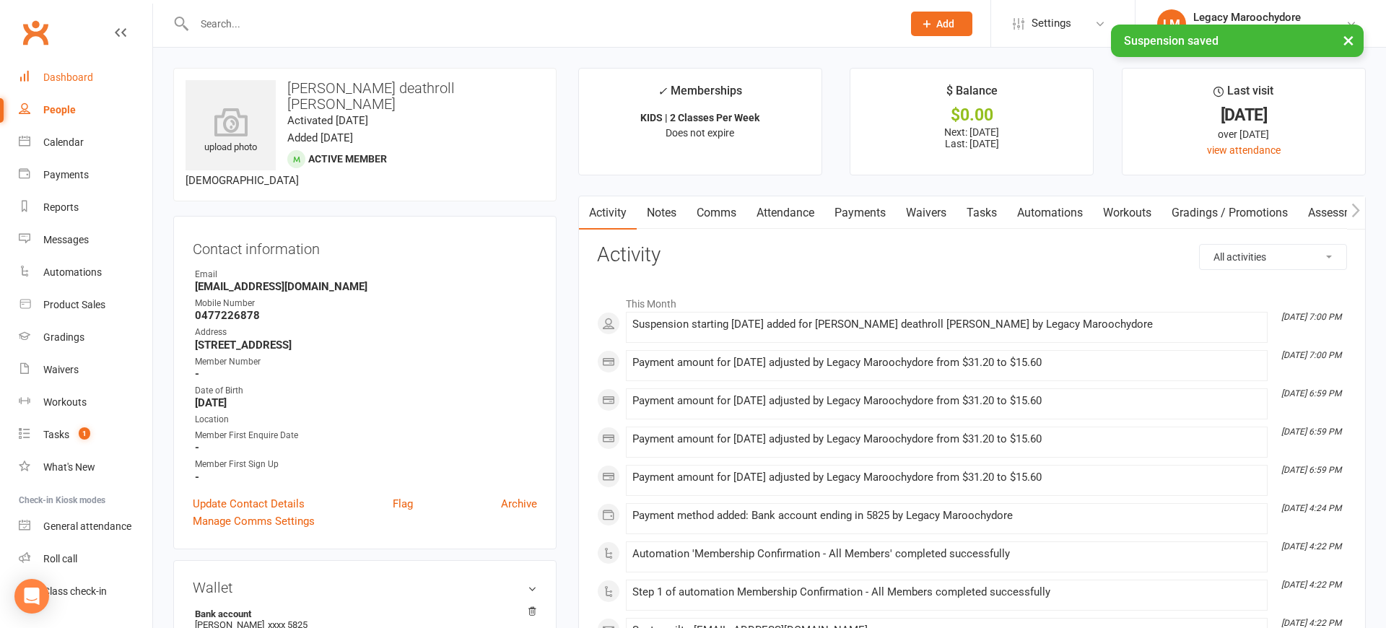
click at [68, 76] on div "Dashboard" at bounding box center [68, 77] width 50 height 12
